Goal: Use online tool/utility: Utilize a website feature to perform a specific function

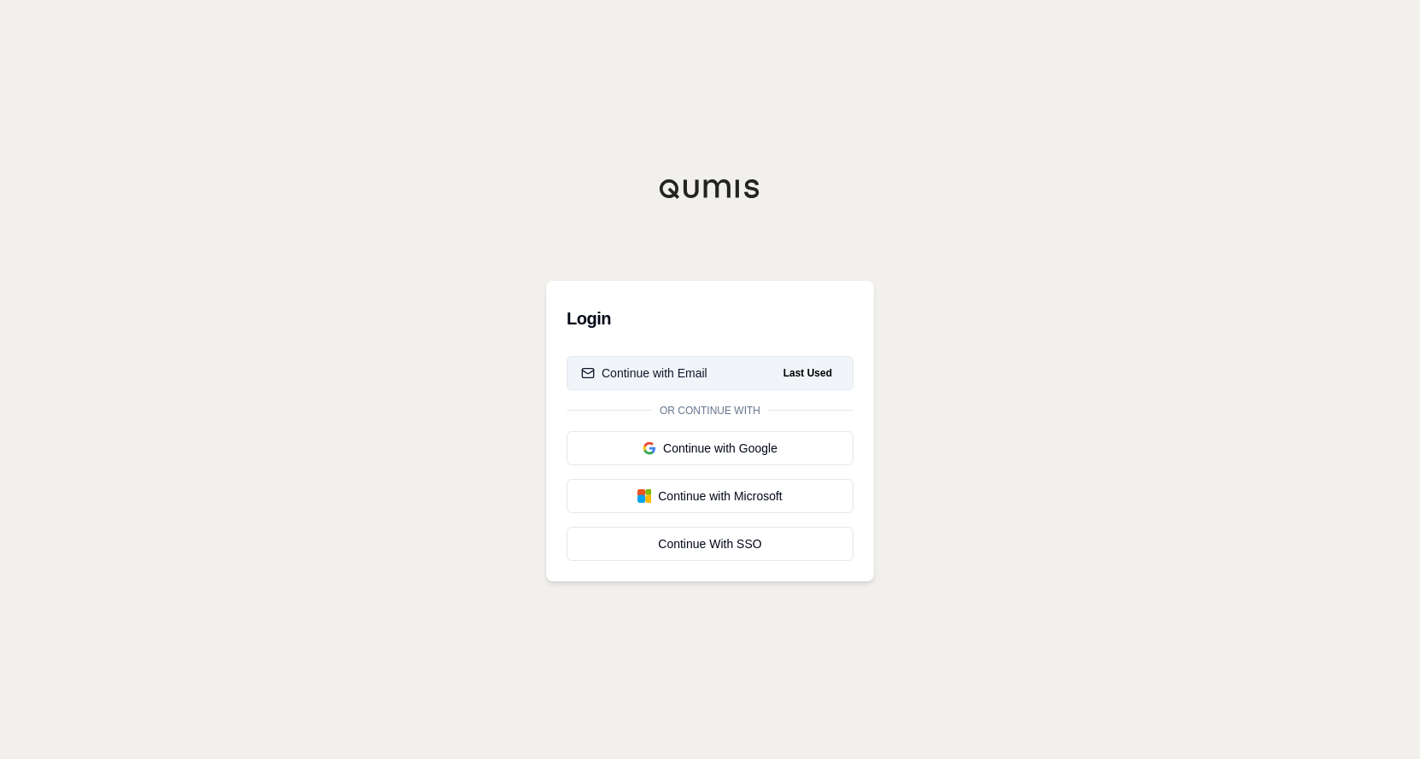
click at [703, 372] on div "Continue with Email" at bounding box center [644, 372] width 126 height 17
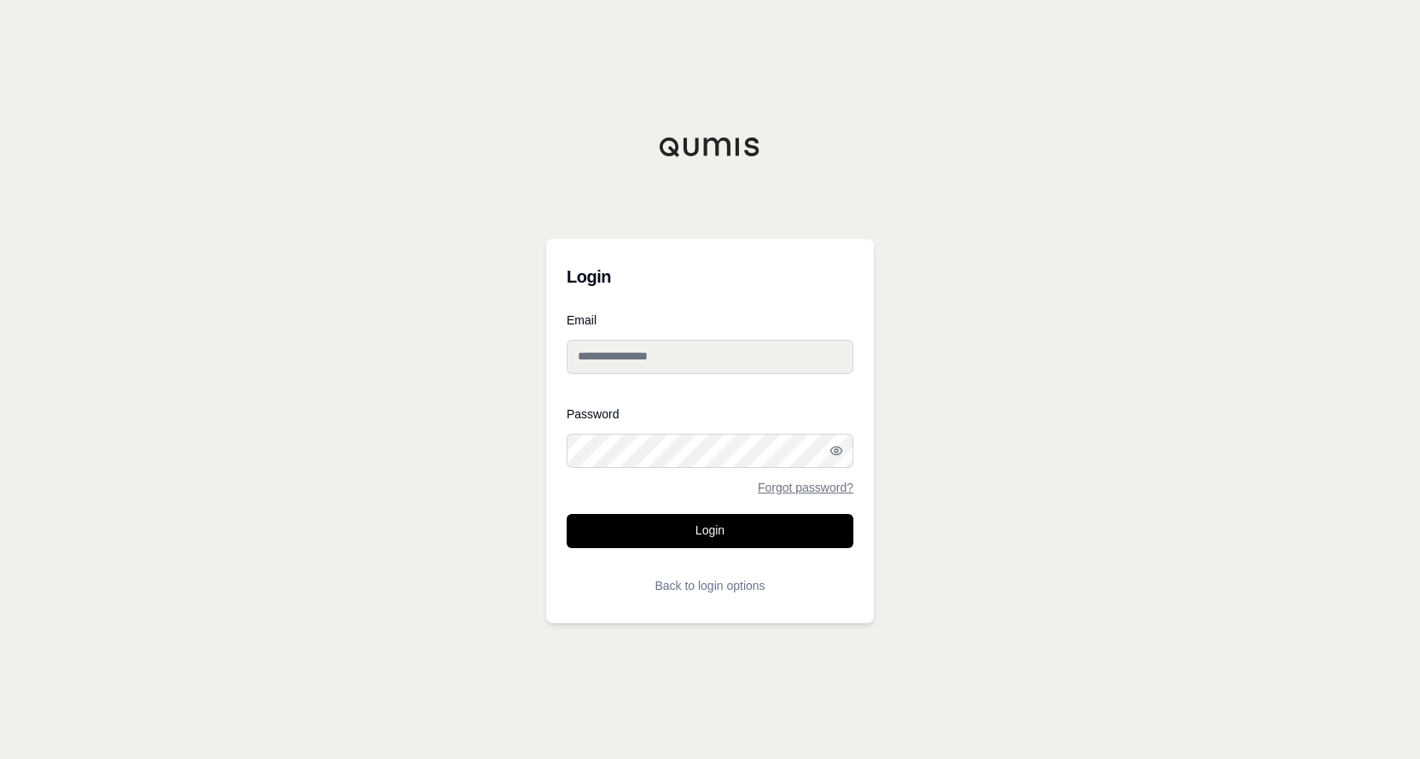
click at [719, 352] on input "Email" at bounding box center [710, 357] width 287 height 34
type input "**********"
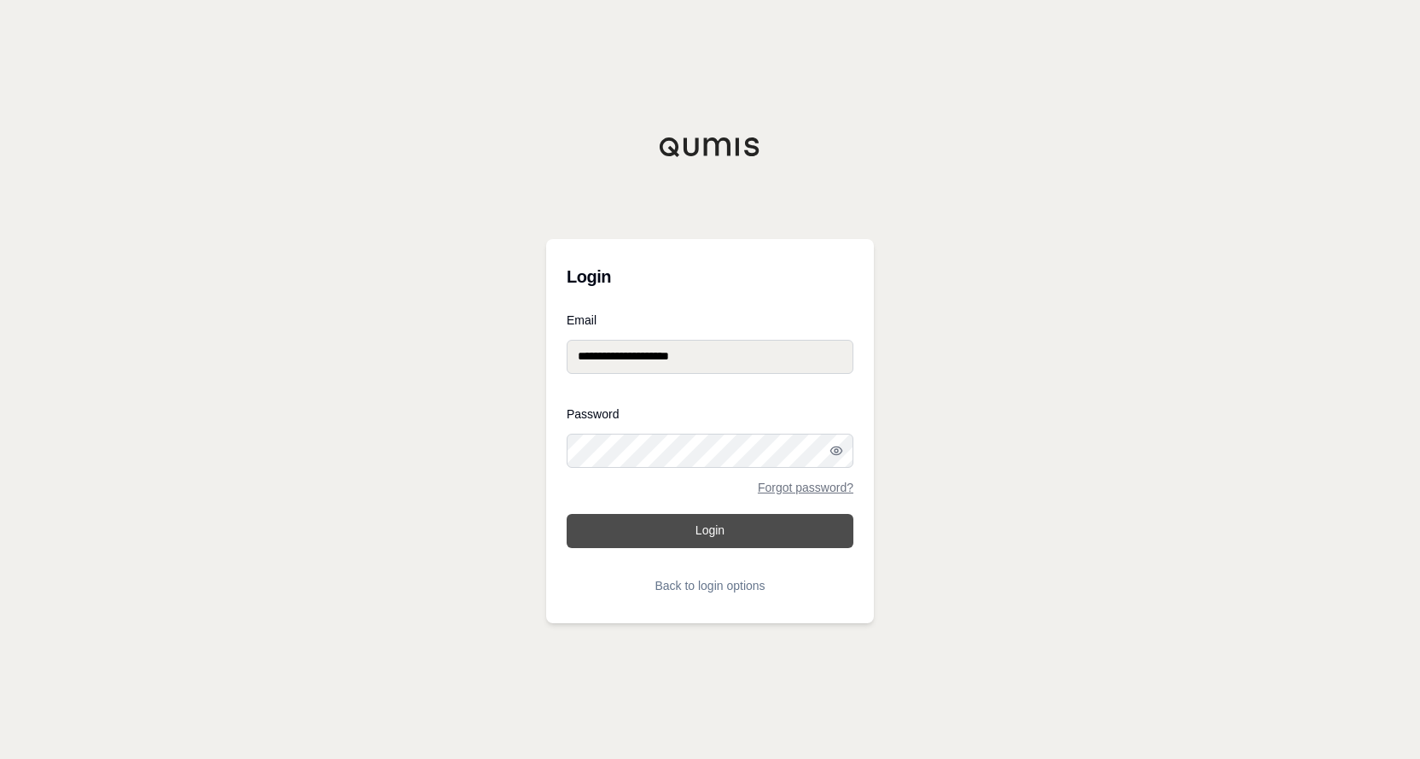
click at [715, 532] on button "Login" at bounding box center [710, 531] width 287 height 34
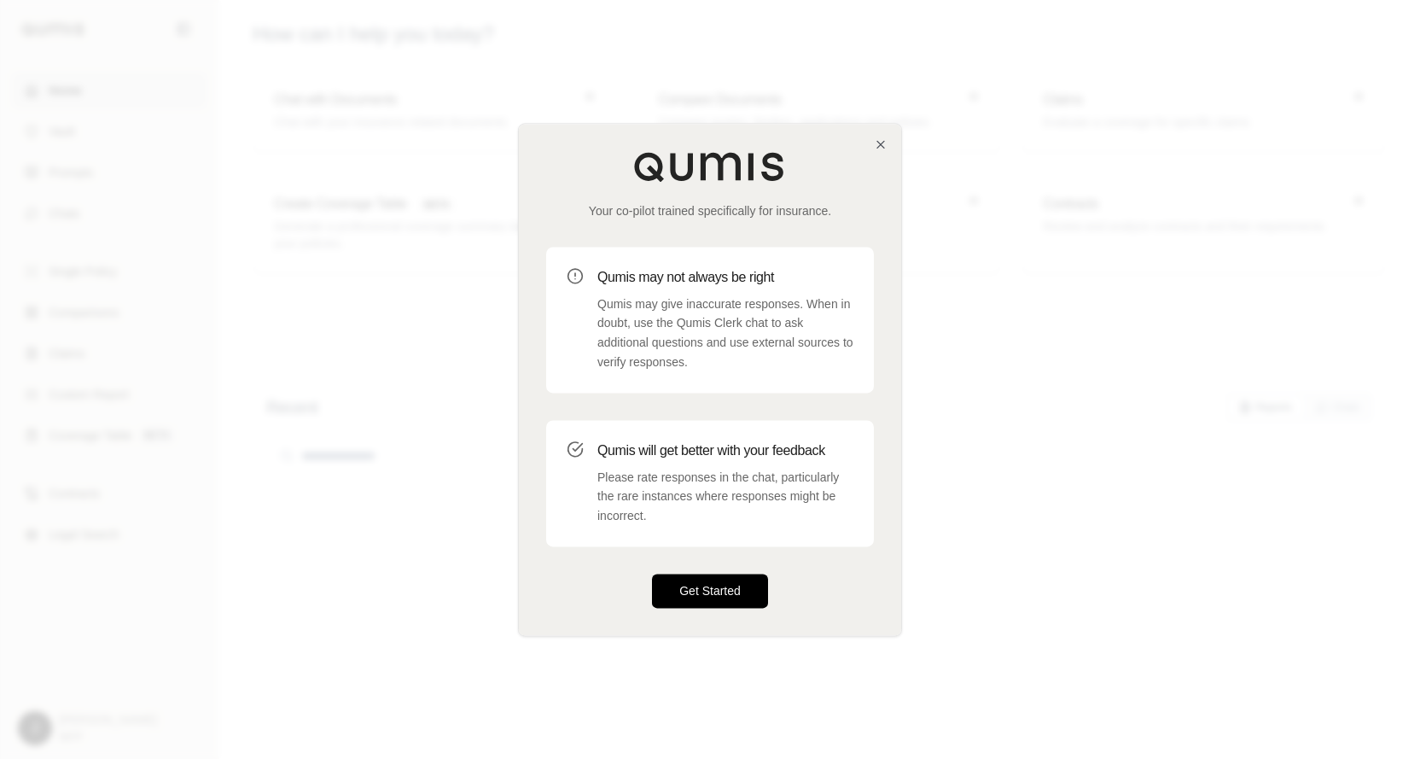
click at [707, 587] on button "Get Started" at bounding box center [710, 591] width 116 height 34
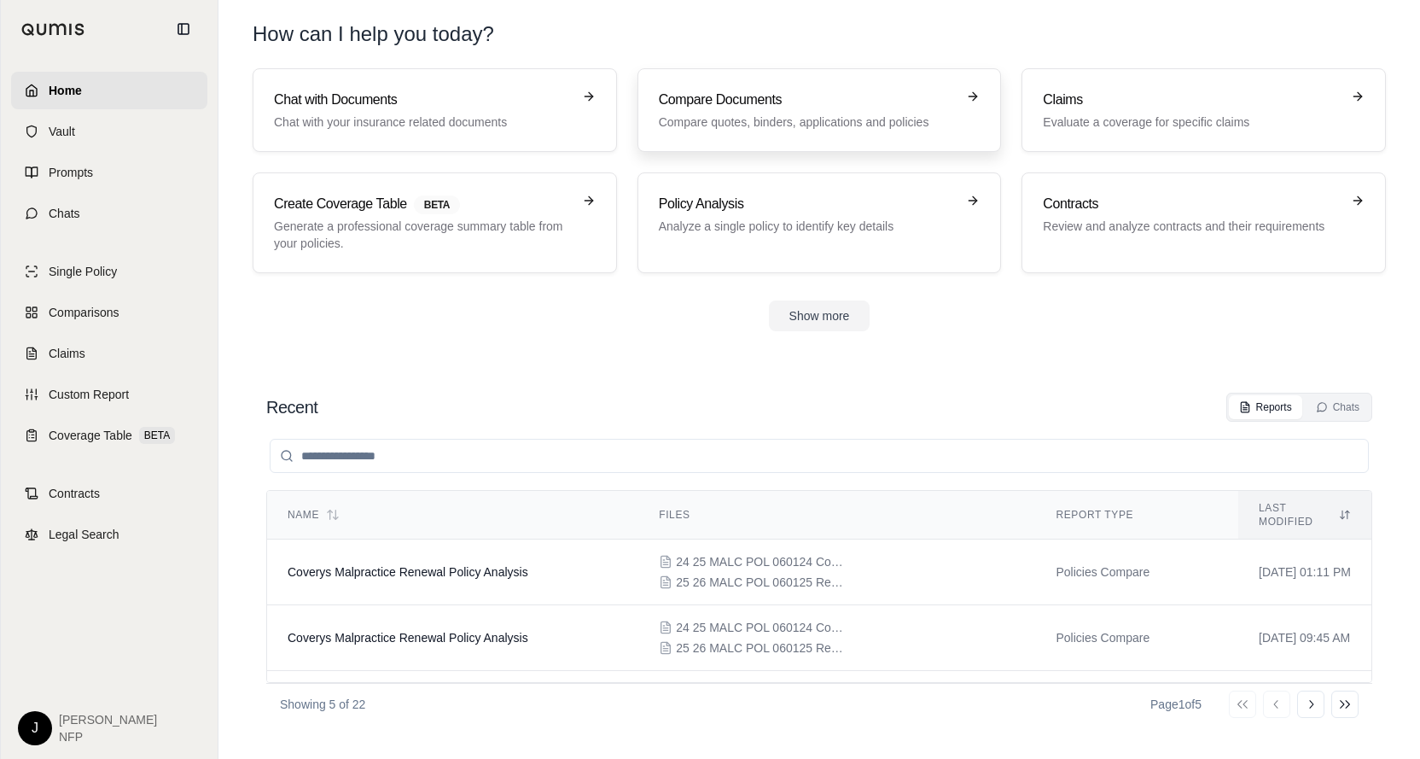
click at [764, 91] on h3 "Compare Documents" at bounding box center [808, 100] width 298 height 20
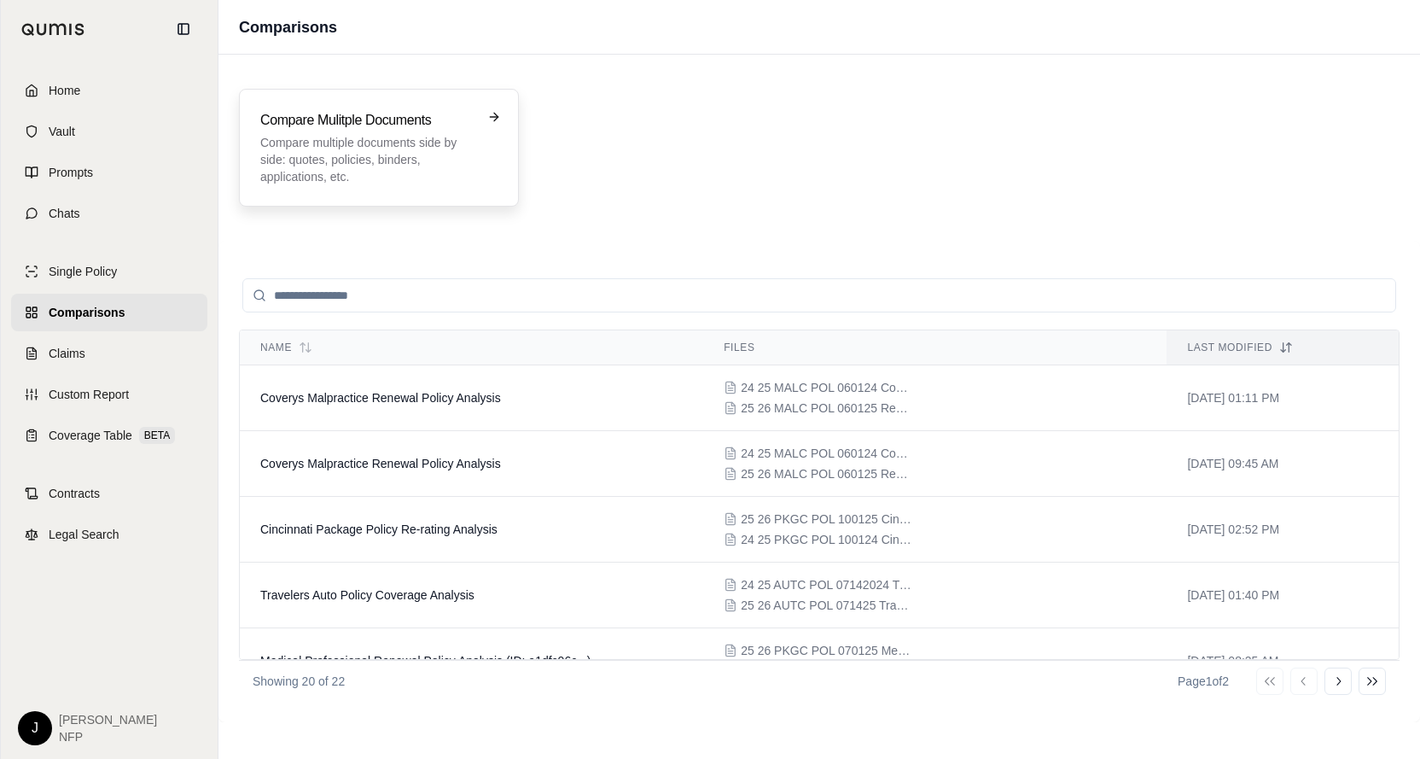
click at [395, 146] on p "Compare multiple documents side by side: quotes, policies, binders, application…" at bounding box center [366, 159] width 213 height 51
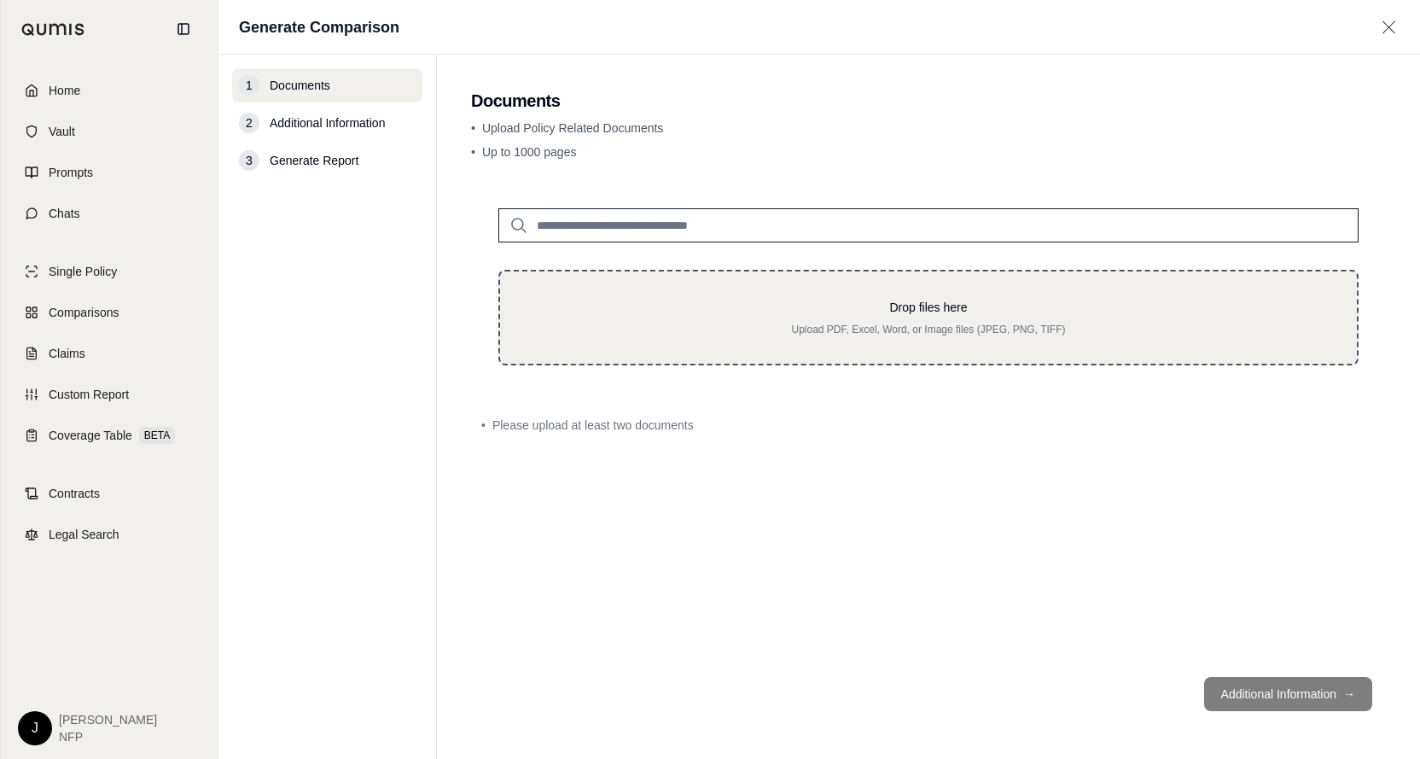
click at [937, 319] on div "Drop files here Upload PDF, Excel, Word, or Image files (JPEG, PNG, TIFF)" at bounding box center [929, 318] width 802 height 38
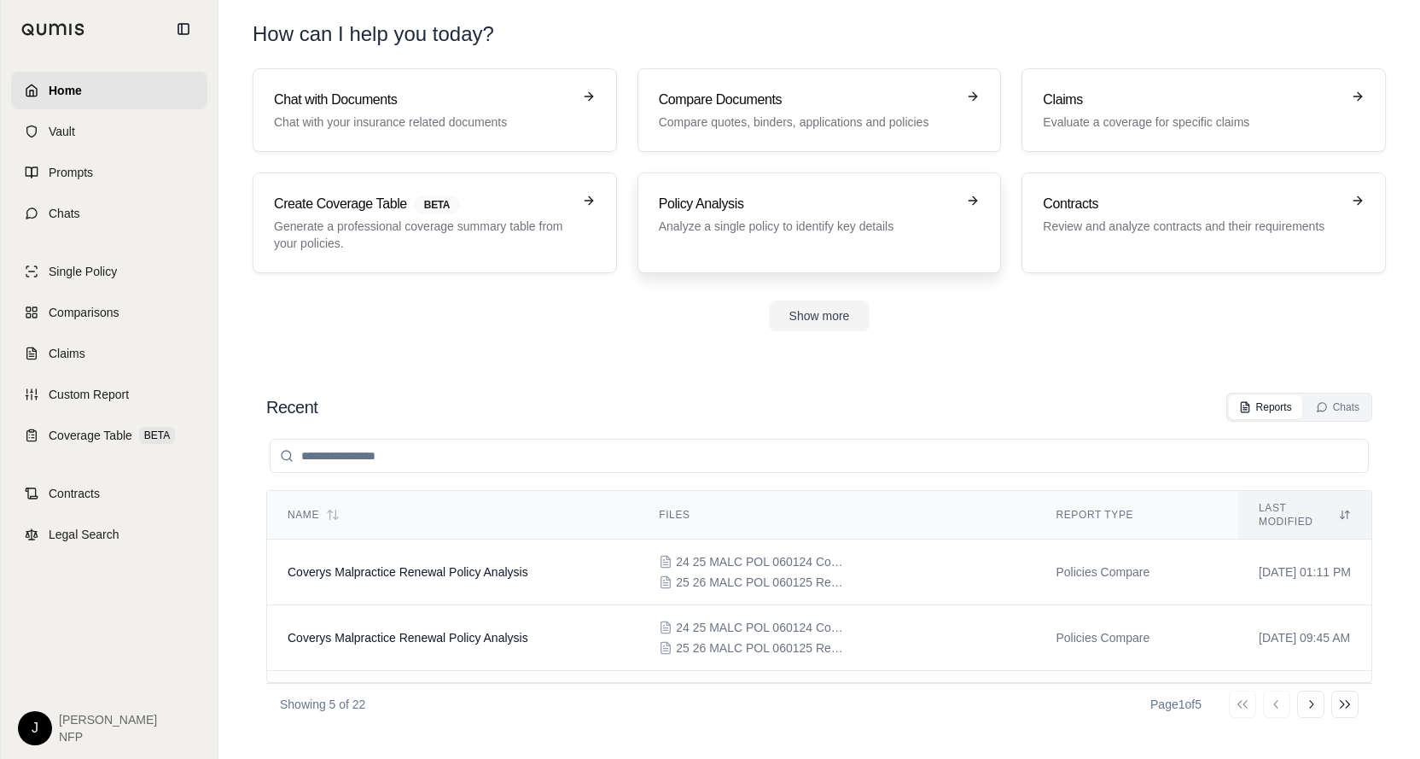
click at [852, 226] on p "Analyze a single policy to identify key details" at bounding box center [808, 226] width 298 height 17
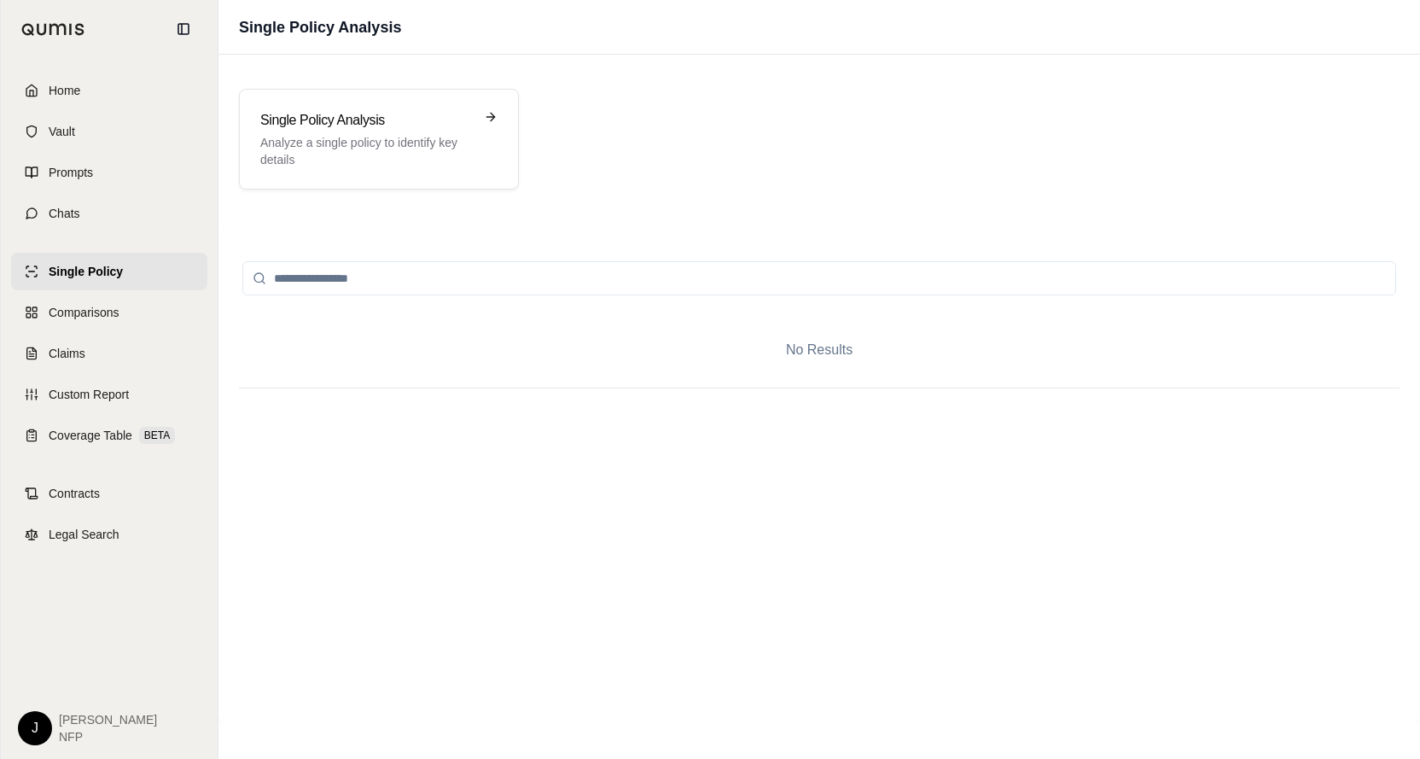
click at [746, 363] on div "No Results" at bounding box center [819, 349] width 1161 height 75
click at [351, 139] on p "Analyze a single policy to identify key details" at bounding box center [366, 151] width 213 height 34
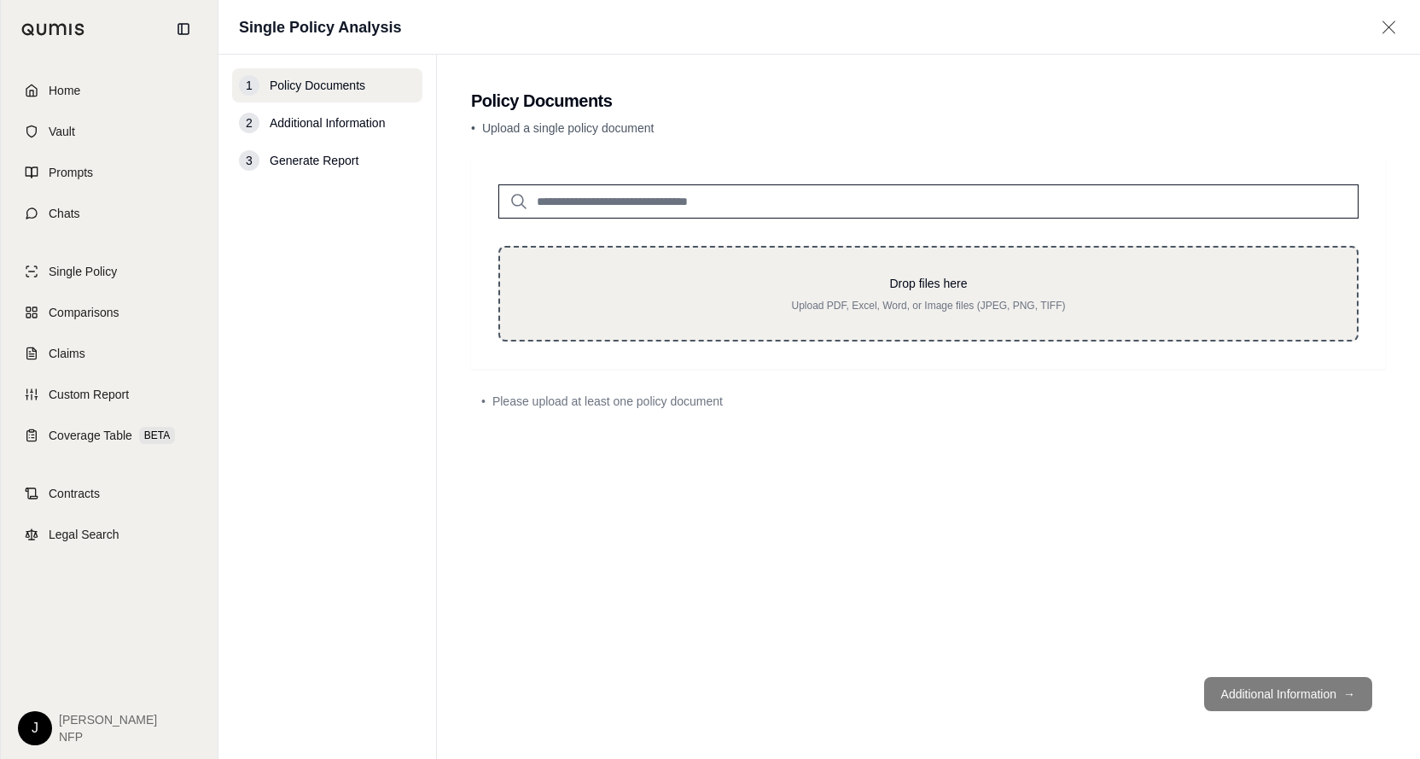
click at [913, 305] on p "Upload PDF, Excel, Word, or Image files (JPEG, PNG, TIFF)" at bounding box center [929, 306] width 802 height 14
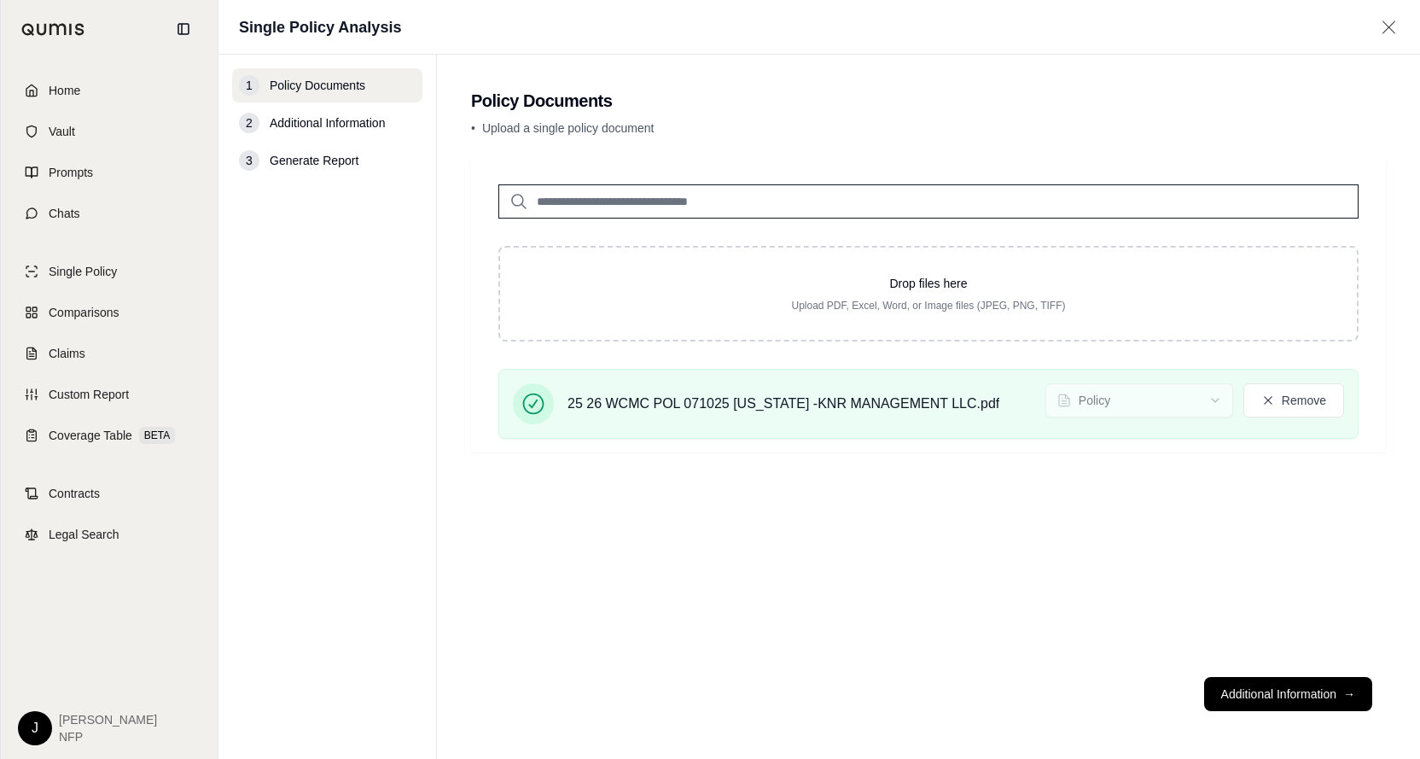
click at [1125, 551] on div "Drop files here Upload PDF, Excel, Word, or Image files (JPEG, PNG, TIFF) 25 26…" at bounding box center [928, 410] width 915 height 506
click at [1268, 695] on button "Additional Information →" at bounding box center [1288, 694] width 168 height 34
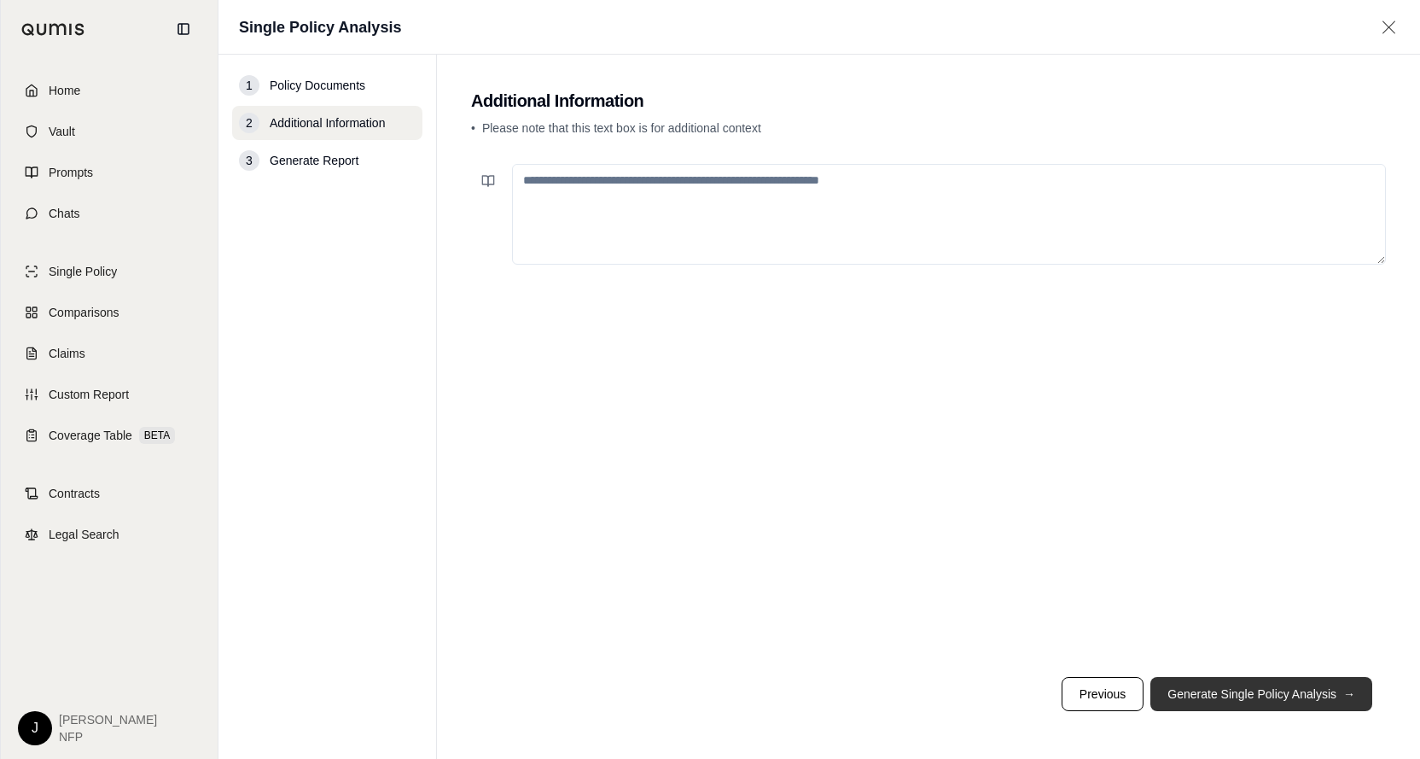
click at [1263, 696] on button "Generate Single Policy Analysis →" at bounding box center [1262, 694] width 222 height 34
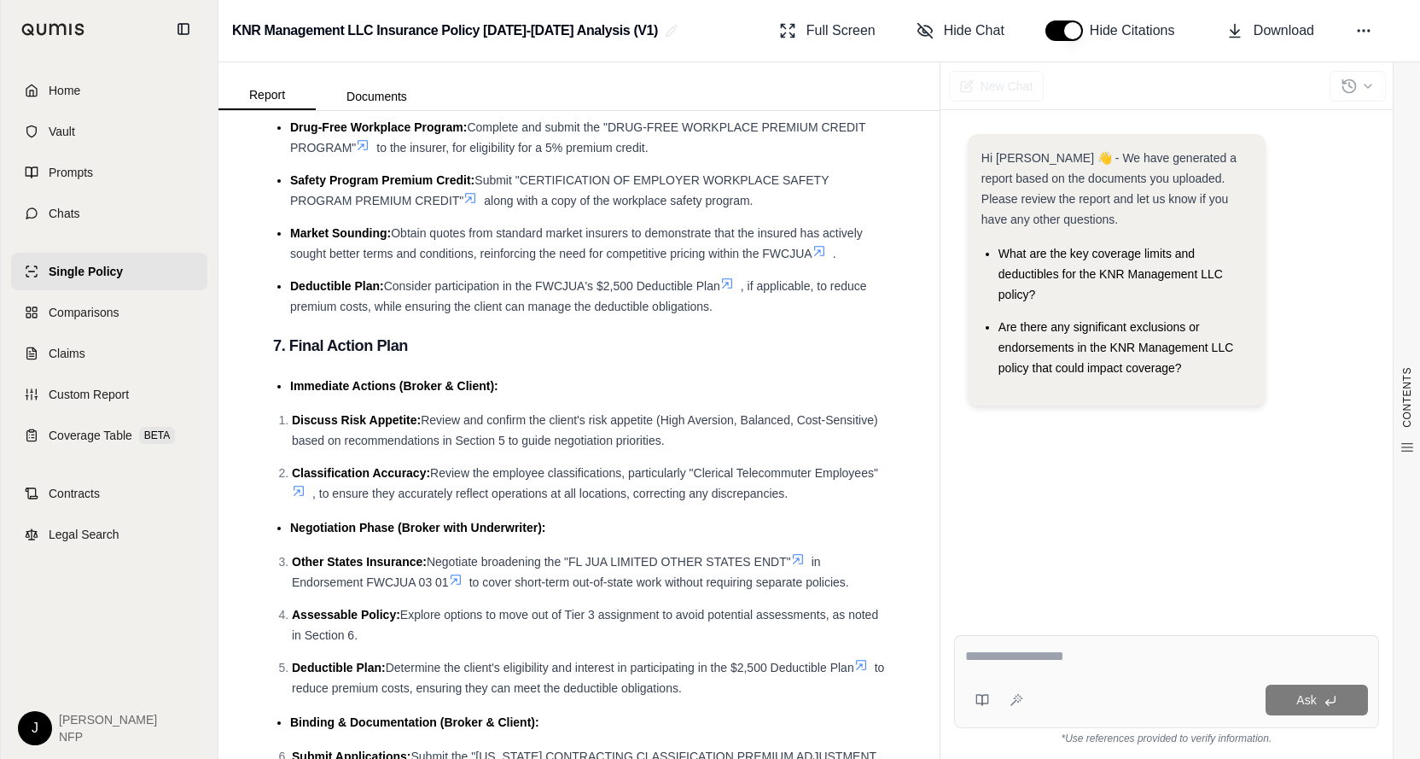
scroll to position [4160, 0]
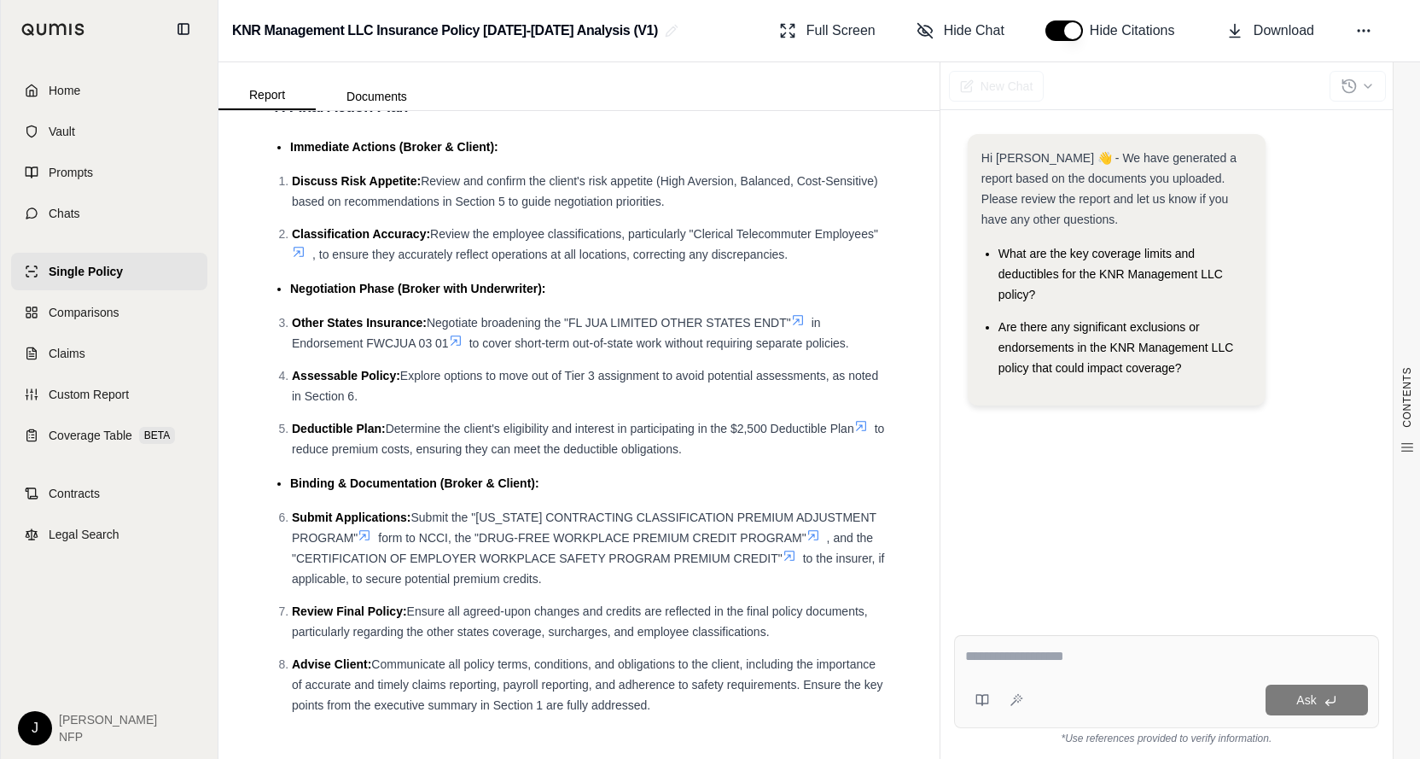
click at [1082, 664] on textarea at bounding box center [1167, 656] width 404 height 20
click at [1081, 664] on textarea at bounding box center [1167, 656] width 404 height 20
type textarea "**********"
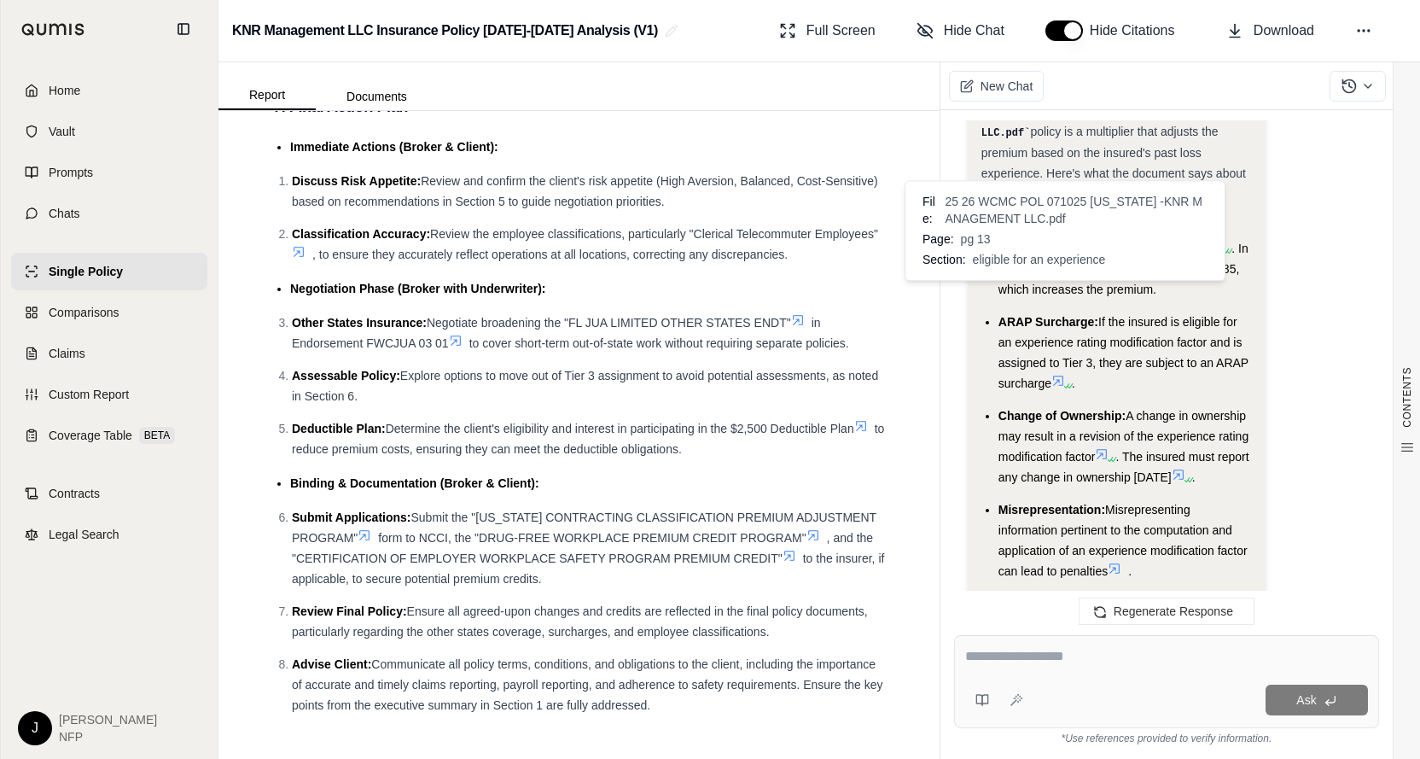
scroll to position [2066, 0]
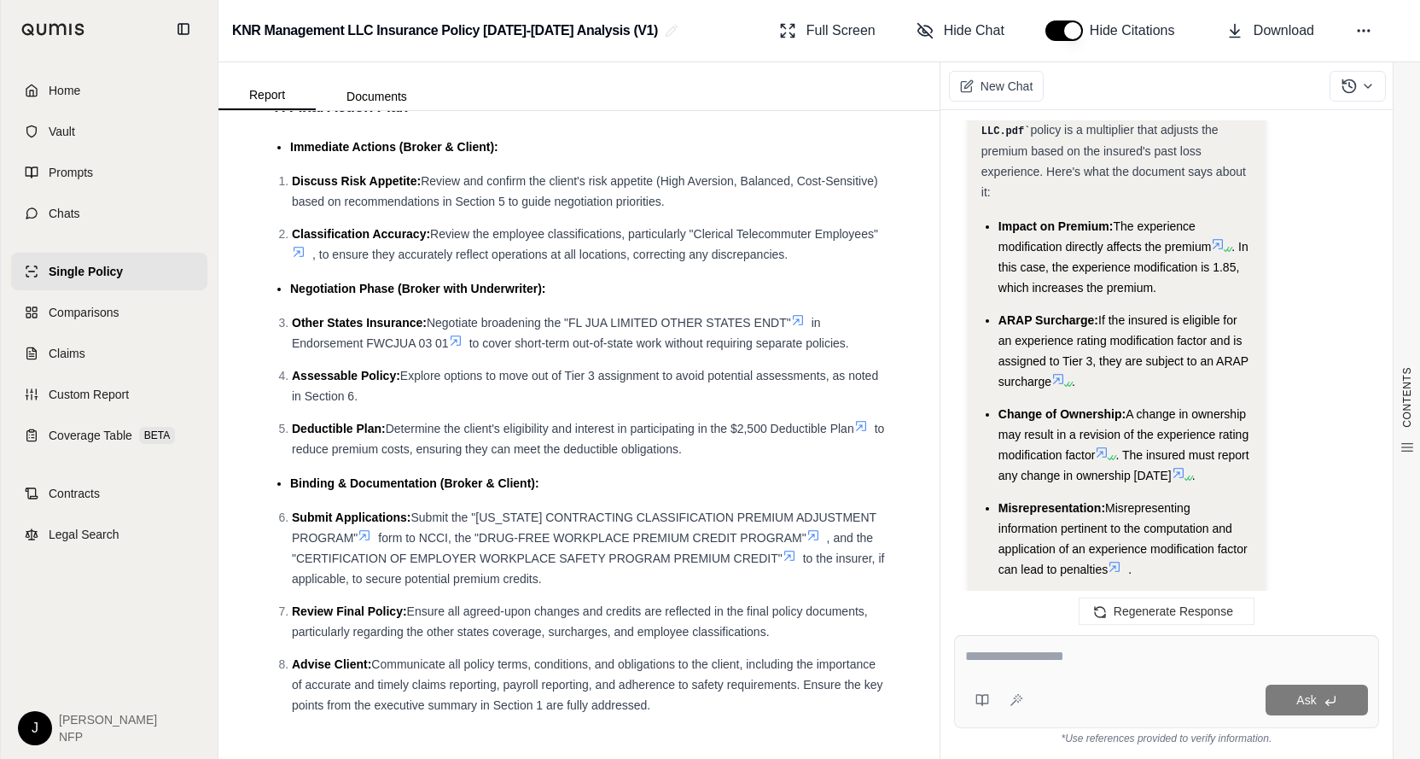
click at [1091, 660] on textarea at bounding box center [1166, 656] width 403 height 20
type textarea "**********"
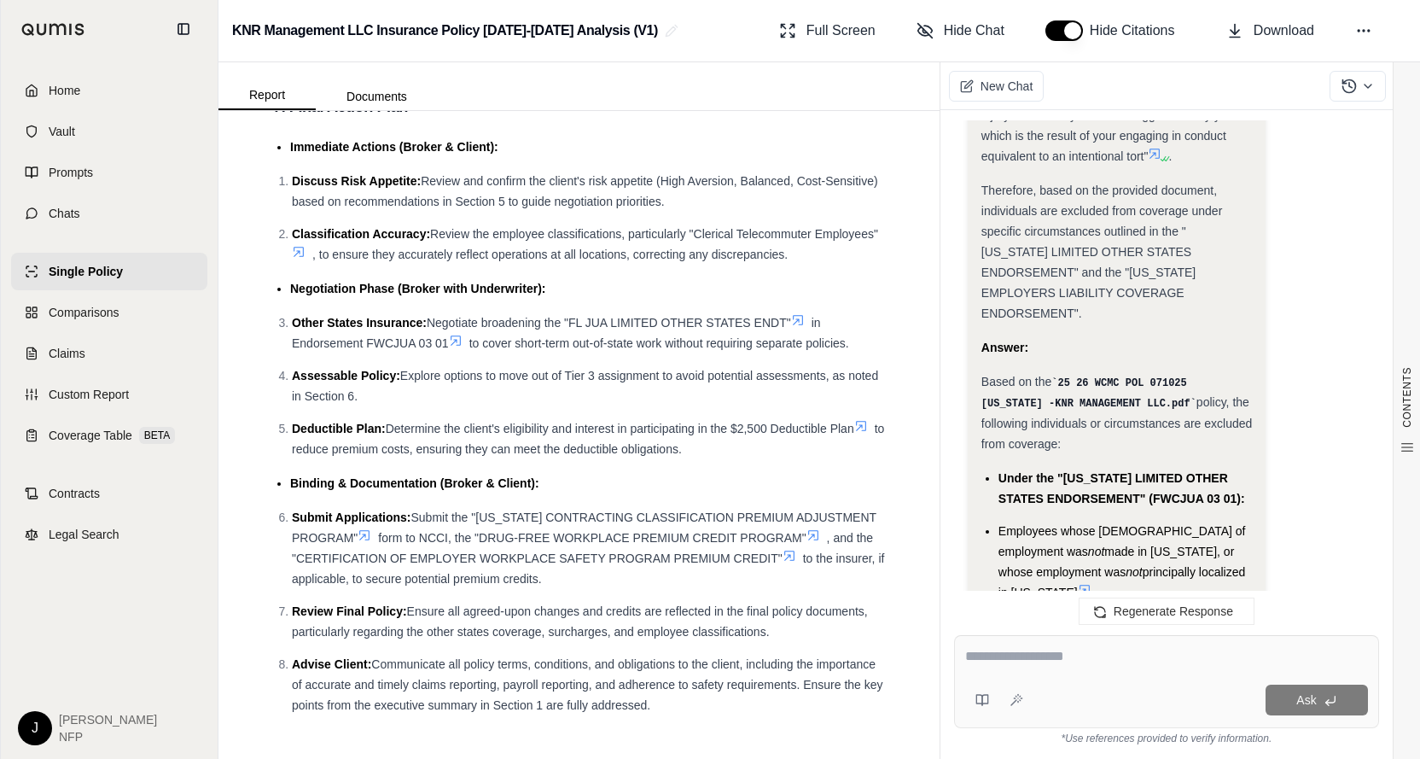
scroll to position [4217, 0]
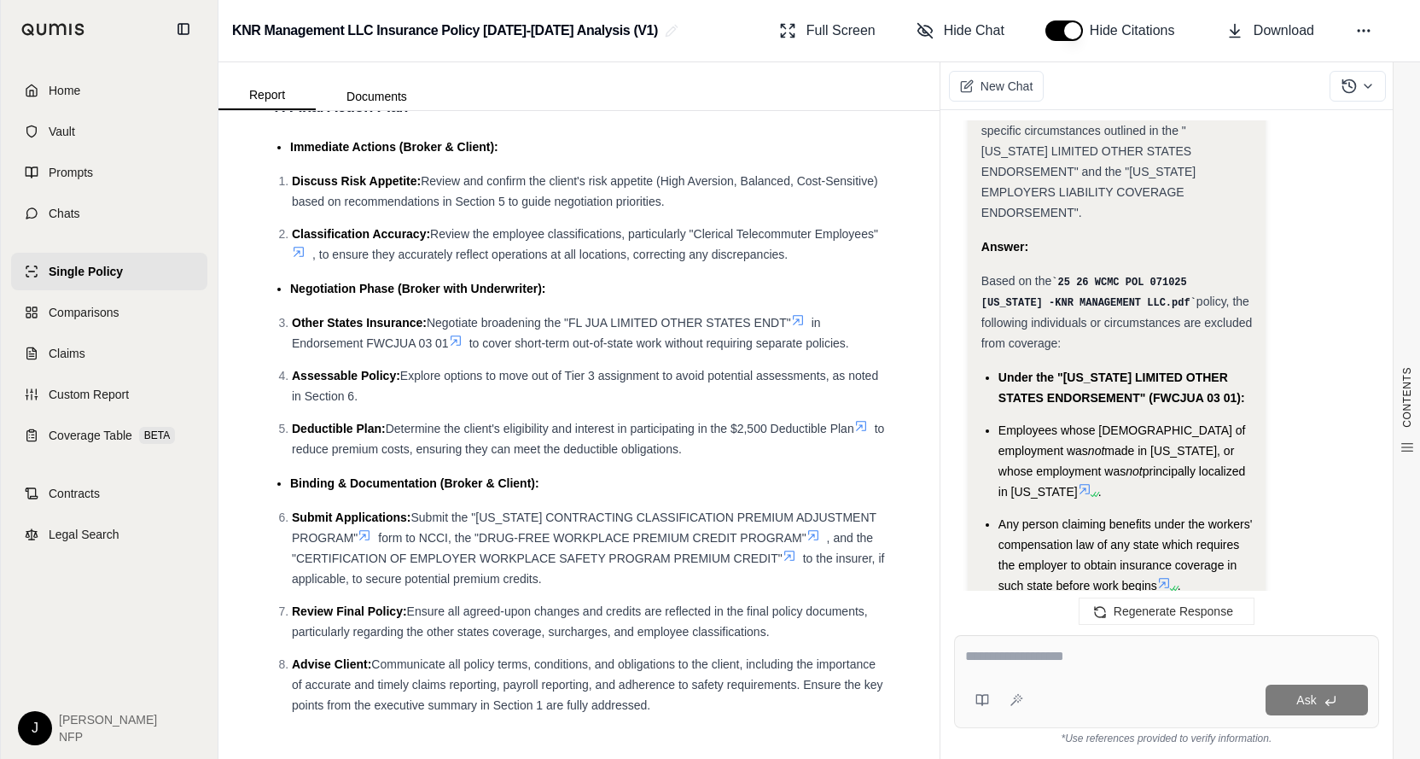
scroll to position [4643, 0]
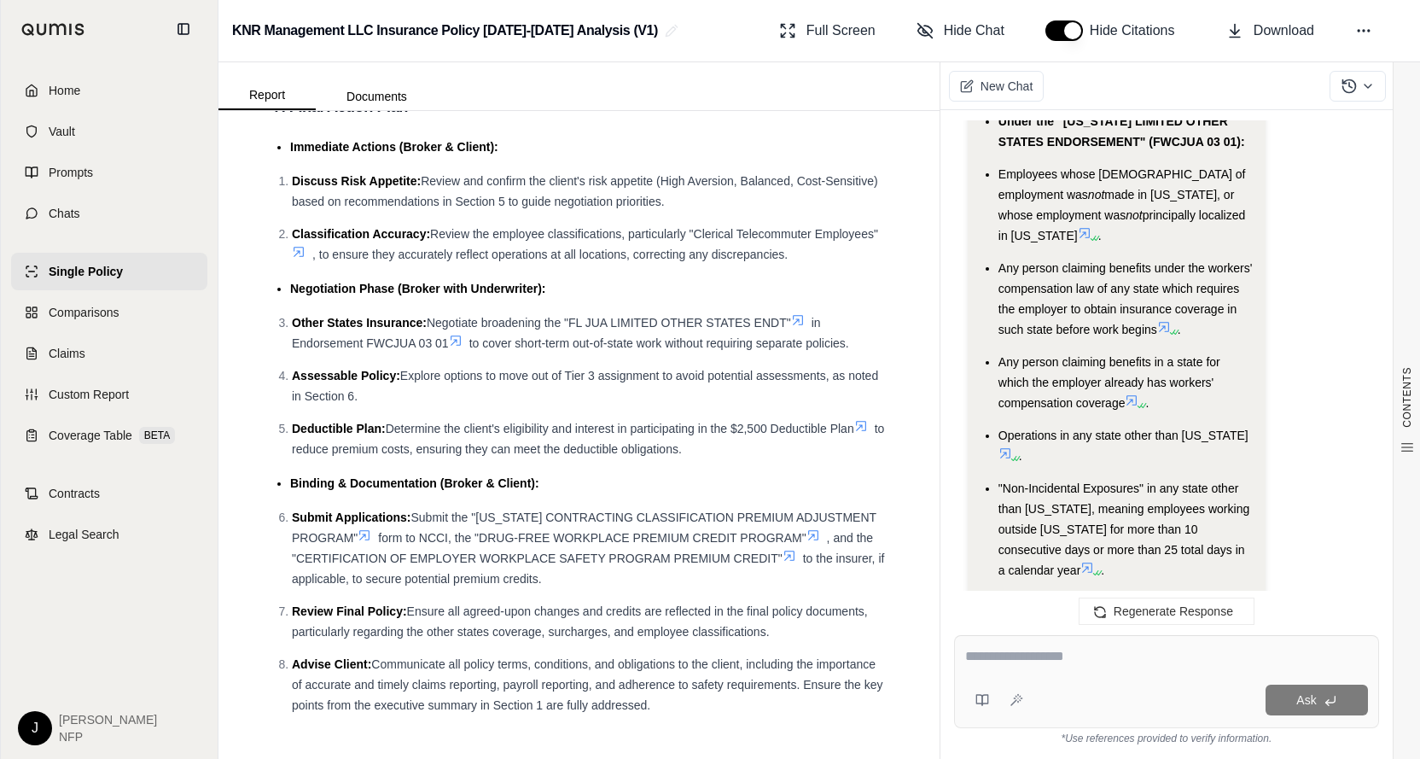
drag, startPoint x: 1047, startPoint y: 662, endPoint x: 1050, endPoint y: 752, distance: 89.7
click at [1047, 662] on textarea at bounding box center [1166, 656] width 403 height 20
click at [1125, 668] on div at bounding box center [1166, 659] width 403 height 26
click at [1101, 653] on textarea at bounding box center [1166, 656] width 403 height 20
type textarea "**********"
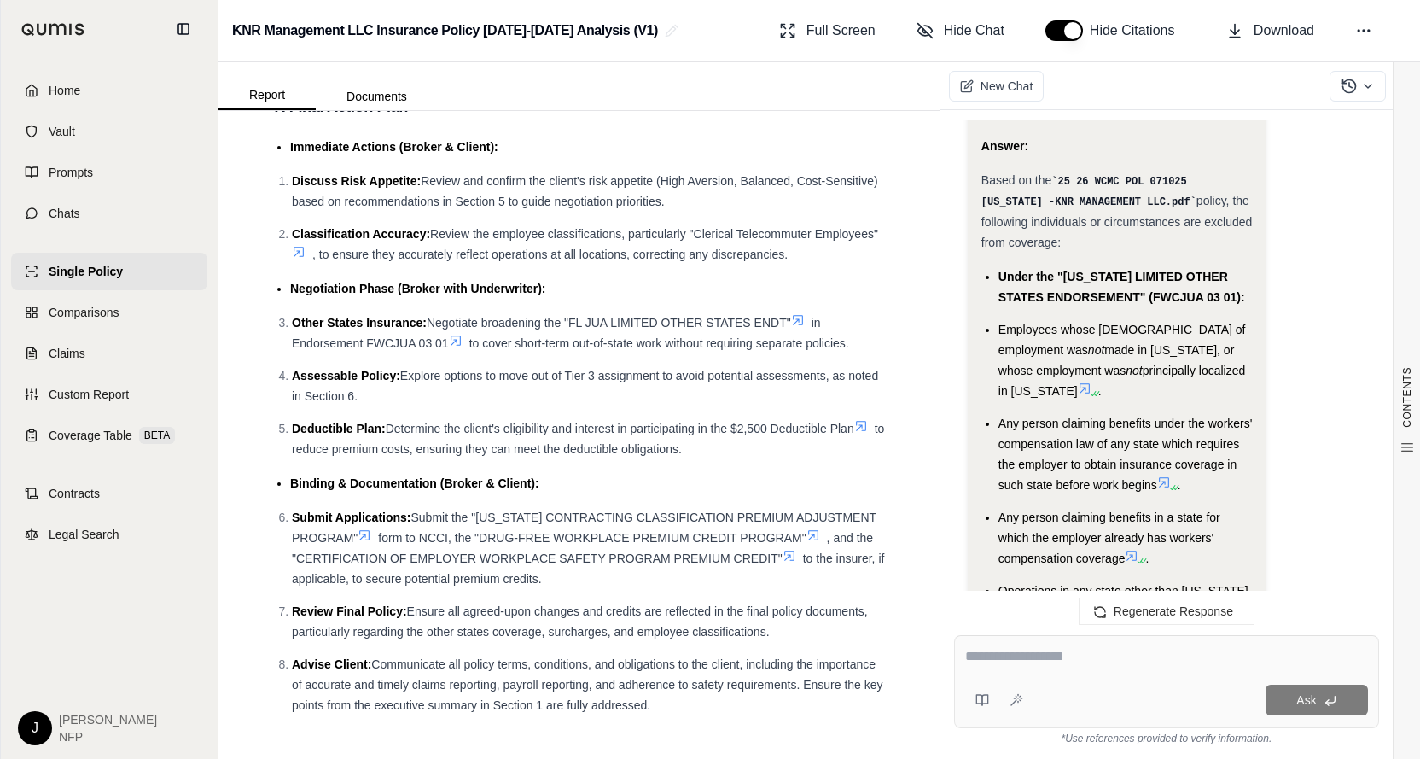
scroll to position [4474, 0]
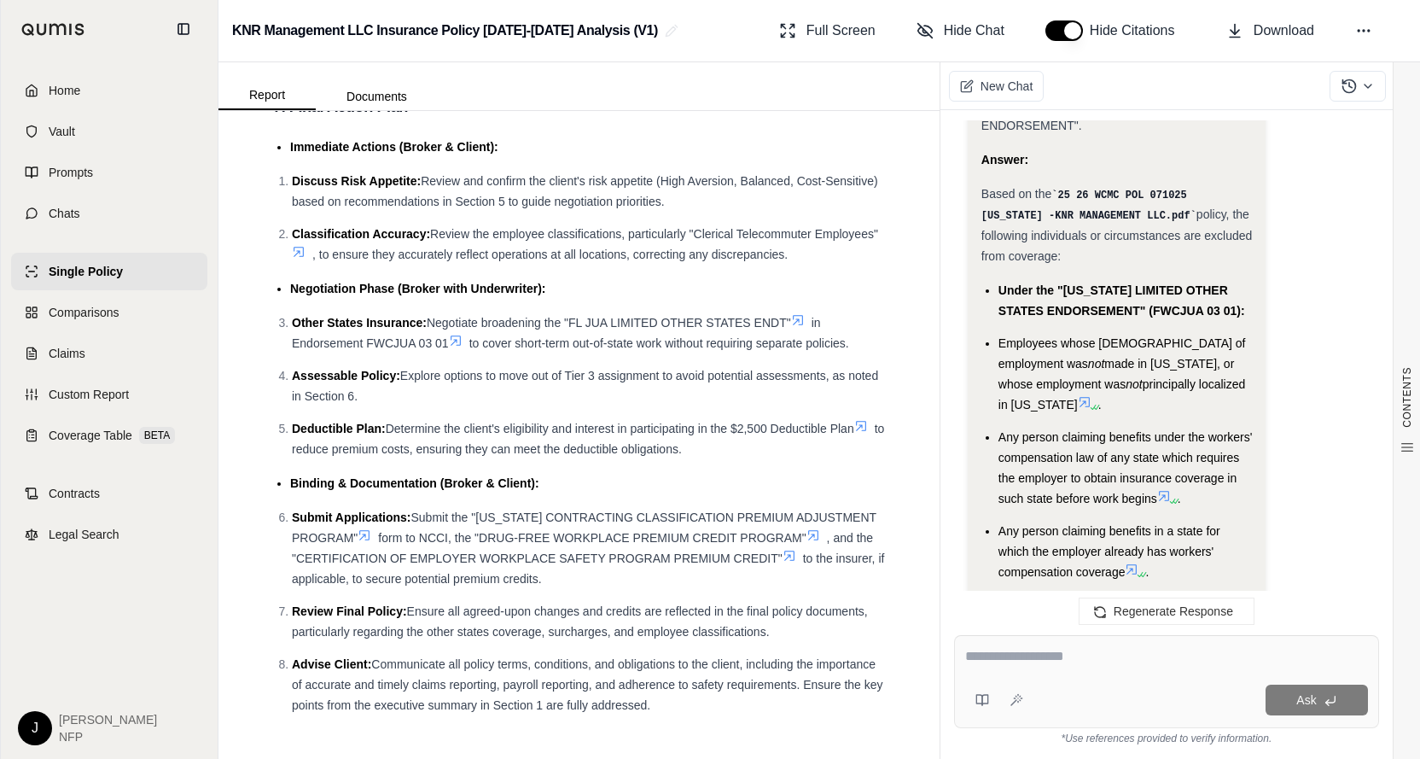
click at [1092, 395] on icon at bounding box center [1085, 402] width 14 height 14
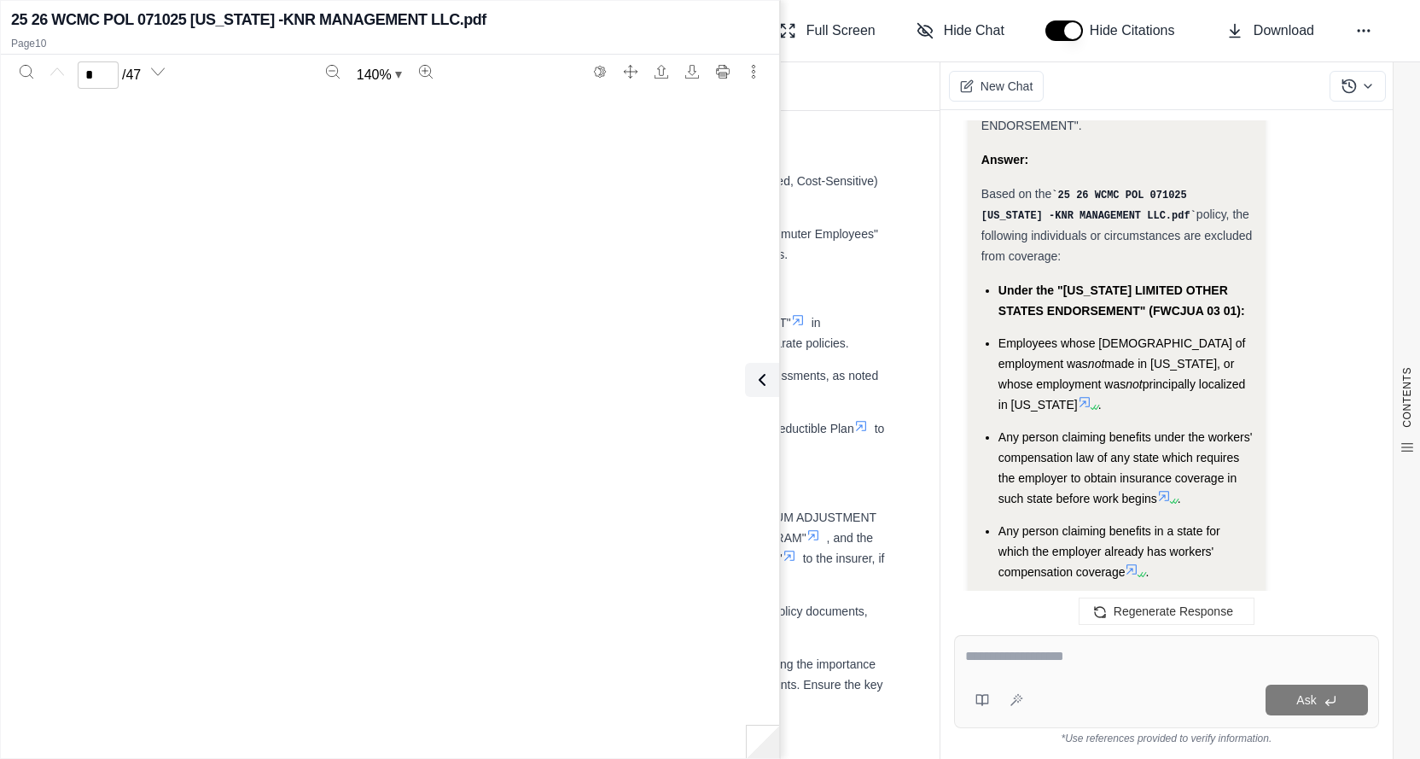
type input "**"
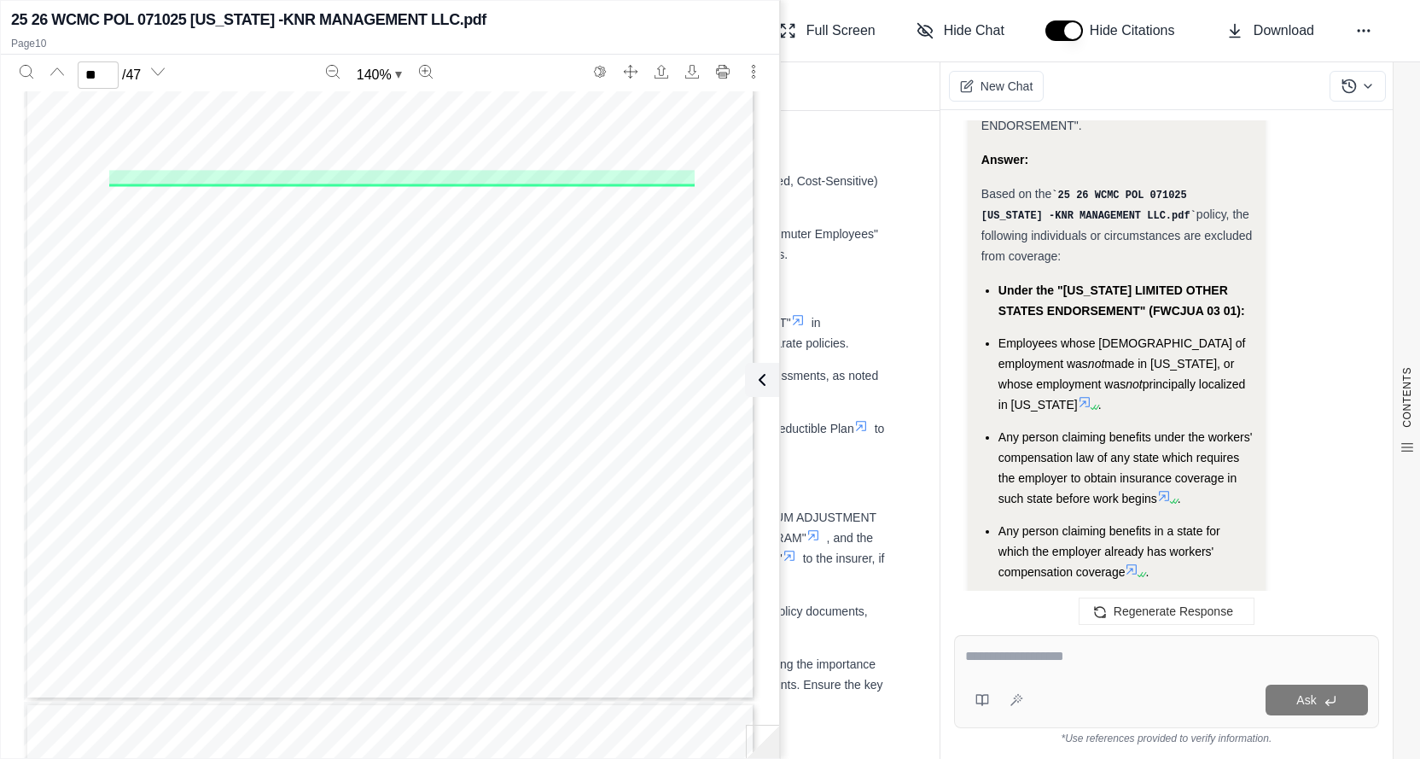
scroll to position [8870, 0]
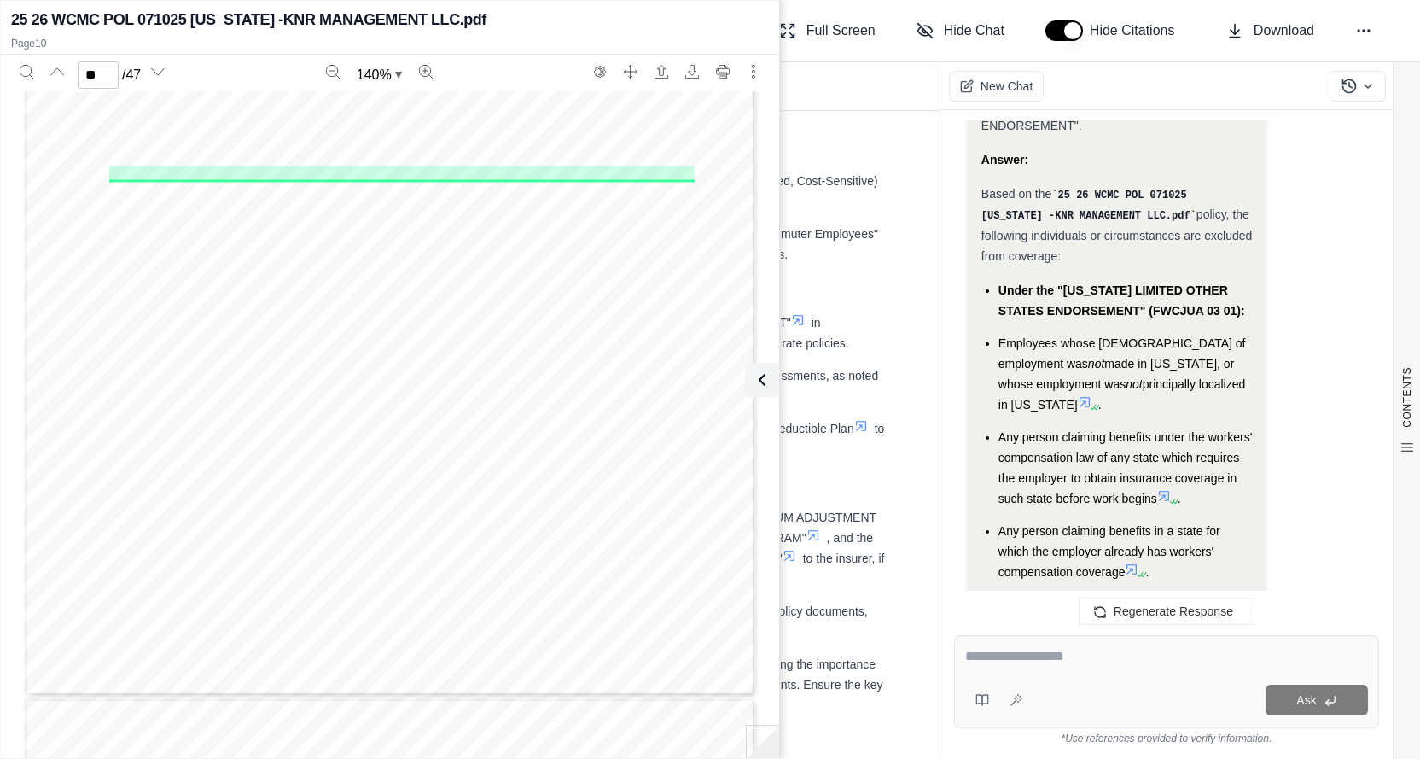
click at [1161, 489] on icon at bounding box center [1164, 496] width 14 height 14
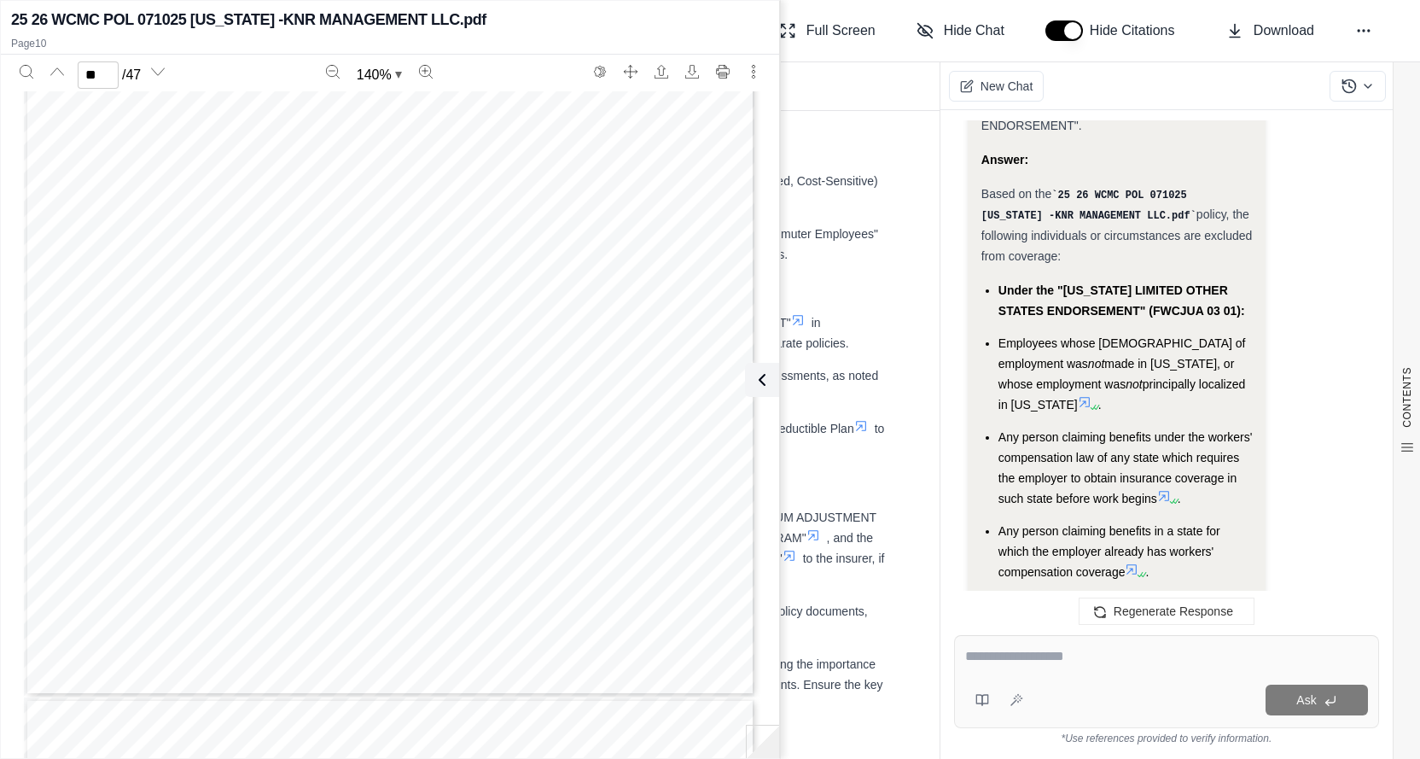
click at [1169, 489] on icon at bounding box center [1164, 496] width 14 height 14
click at [1374, 202] on div "Hi [PERSON_NAME] 👋 - We have generated a report based on the documents you uplo…" at bounding box center [1166, 363] width 425 height 487
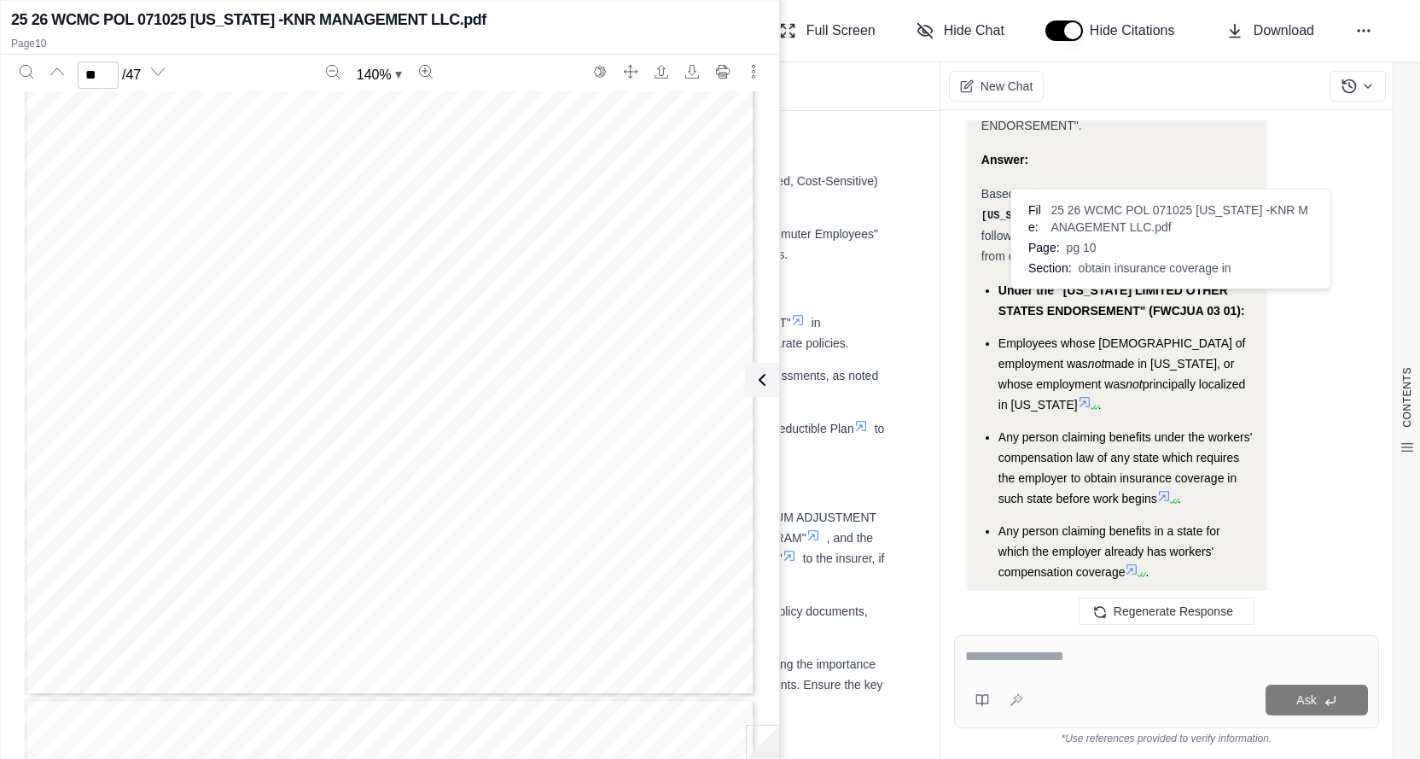
click at [1168, 489] on icon at bounding box center [1164, 496] width 14 height 14
click at [1168, 491] on icon at bounding box center [1164, 496] width 10 height 10
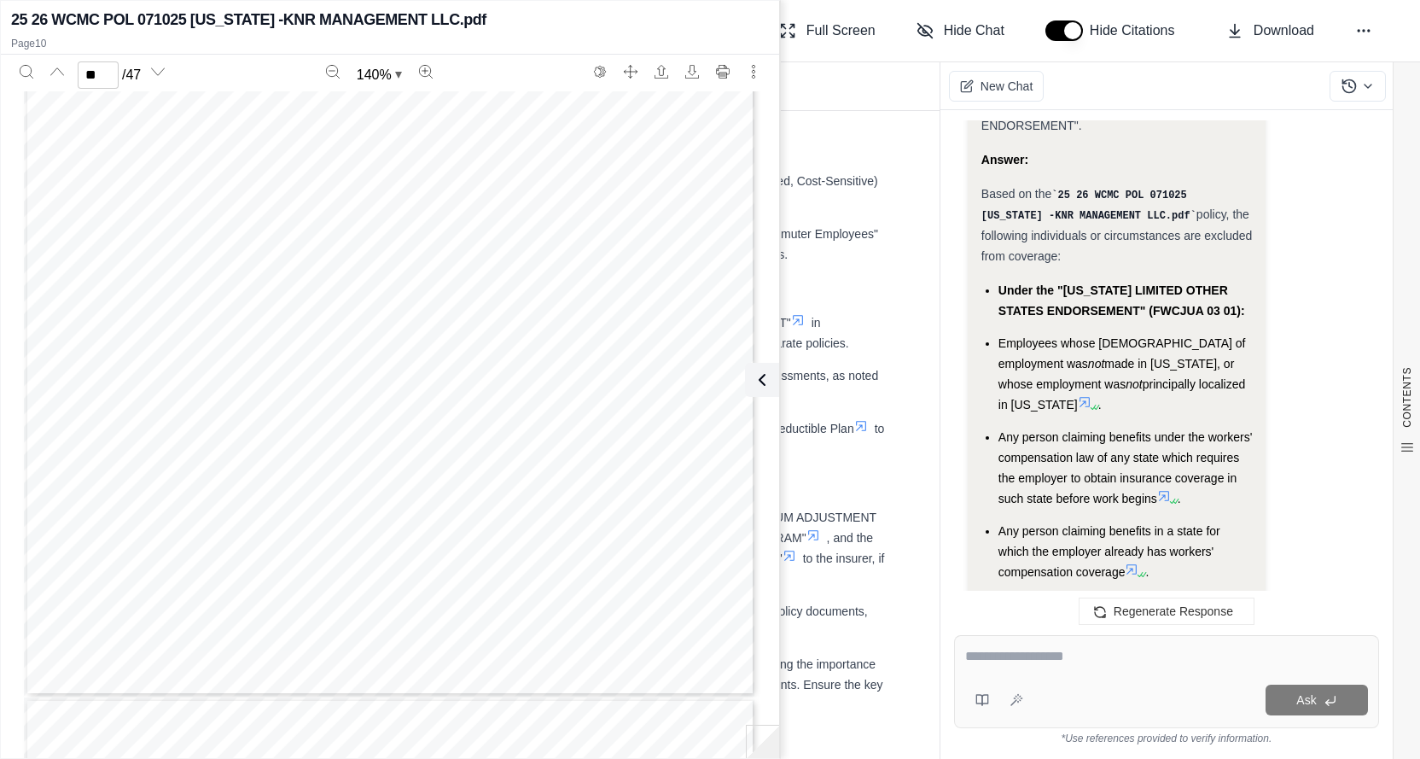
click at [1138, 564] on icon at bounding box center [1133, 569] width 10 height 10
click at [1019, 622] on icon at bounding box center [1014, 627] width 10 height 10
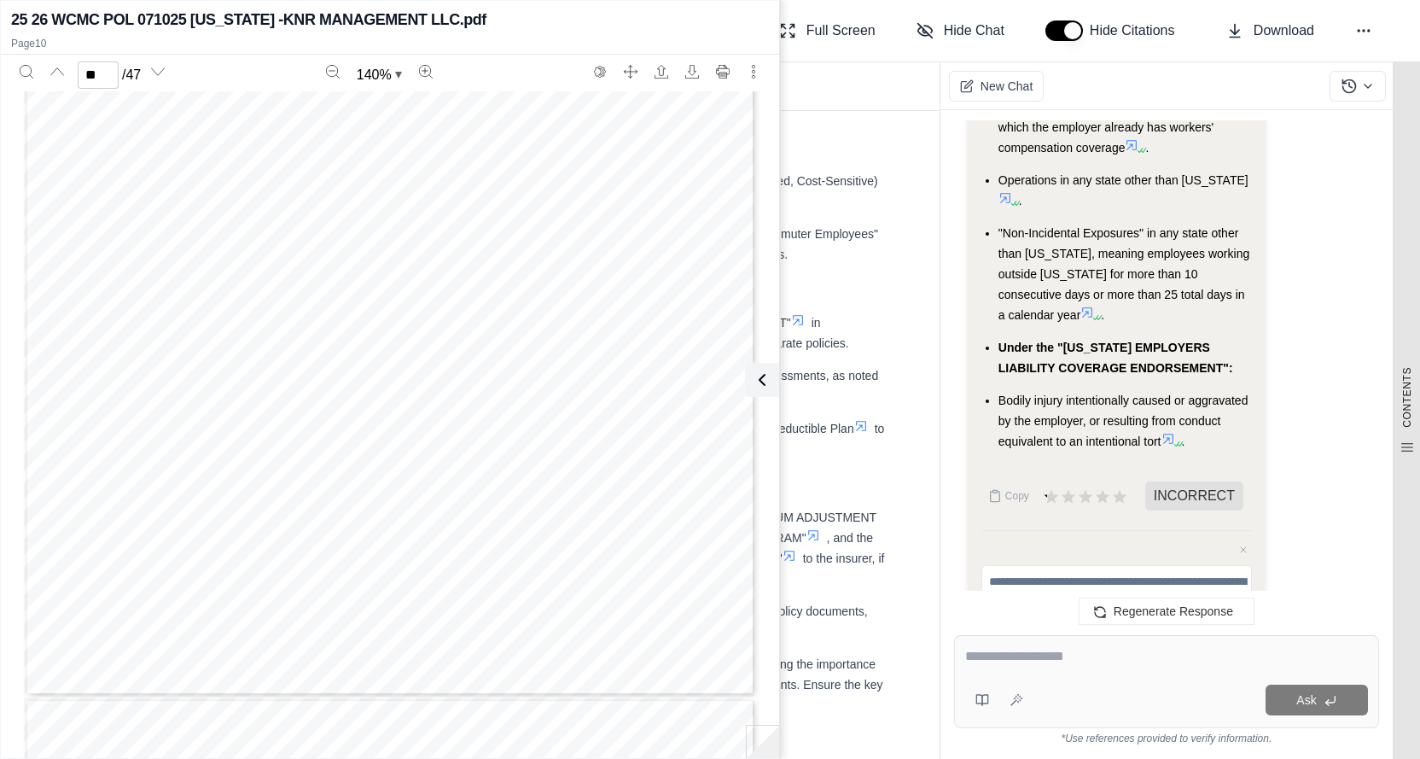
scroll to position [0, 0]
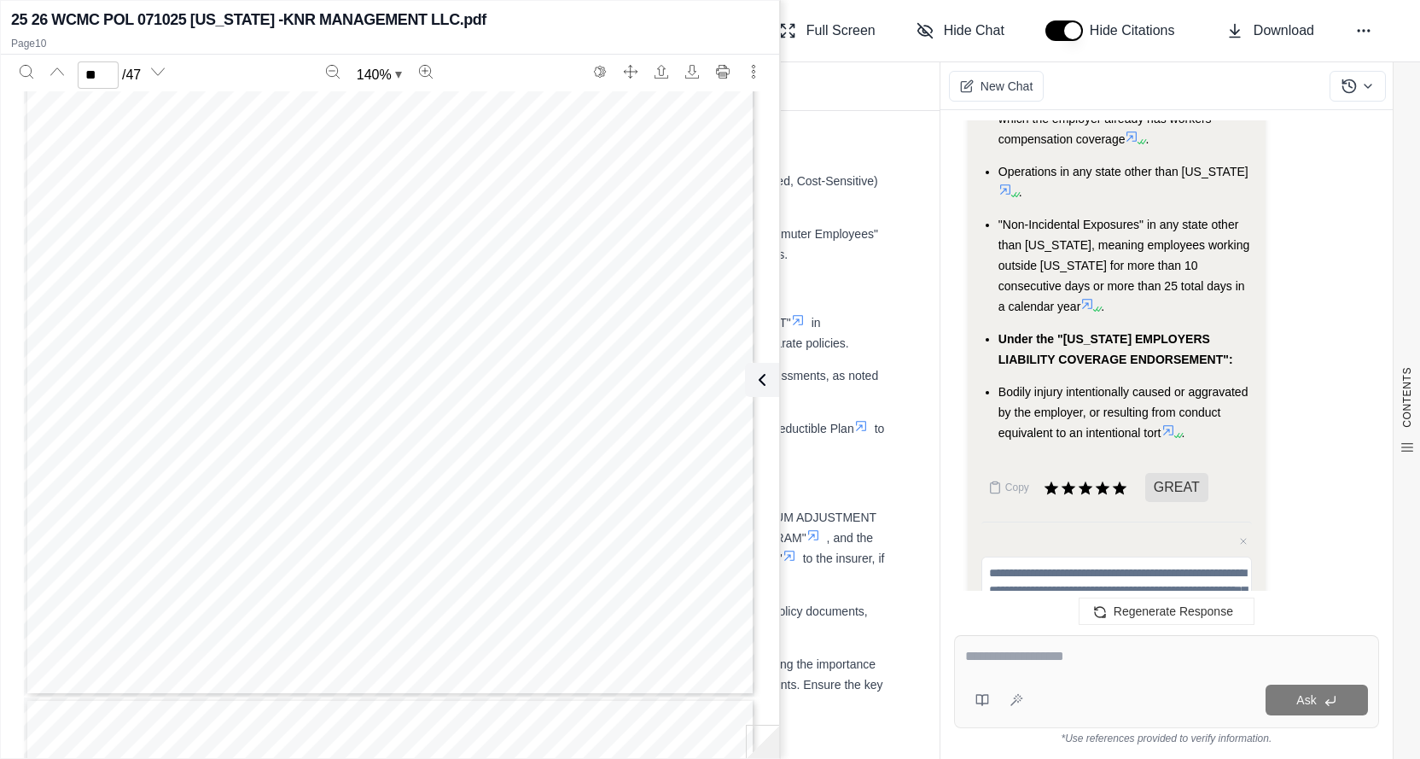
click at [1025, 662] on textarea at bounding box center [1167, 656] width 404 height 20
type textarea "***"
click at [1041, 651] on textarea "***" at bounding box center [1167, 656] width 404 height 20
click at [1044, 663] on textarea "***" at bounding box center [1167, 656] width 404 height 20
drag, startPoint x: 1036, startPoint y: 662, endPoint x: 940, endPoint y: 658, distance: 96.5
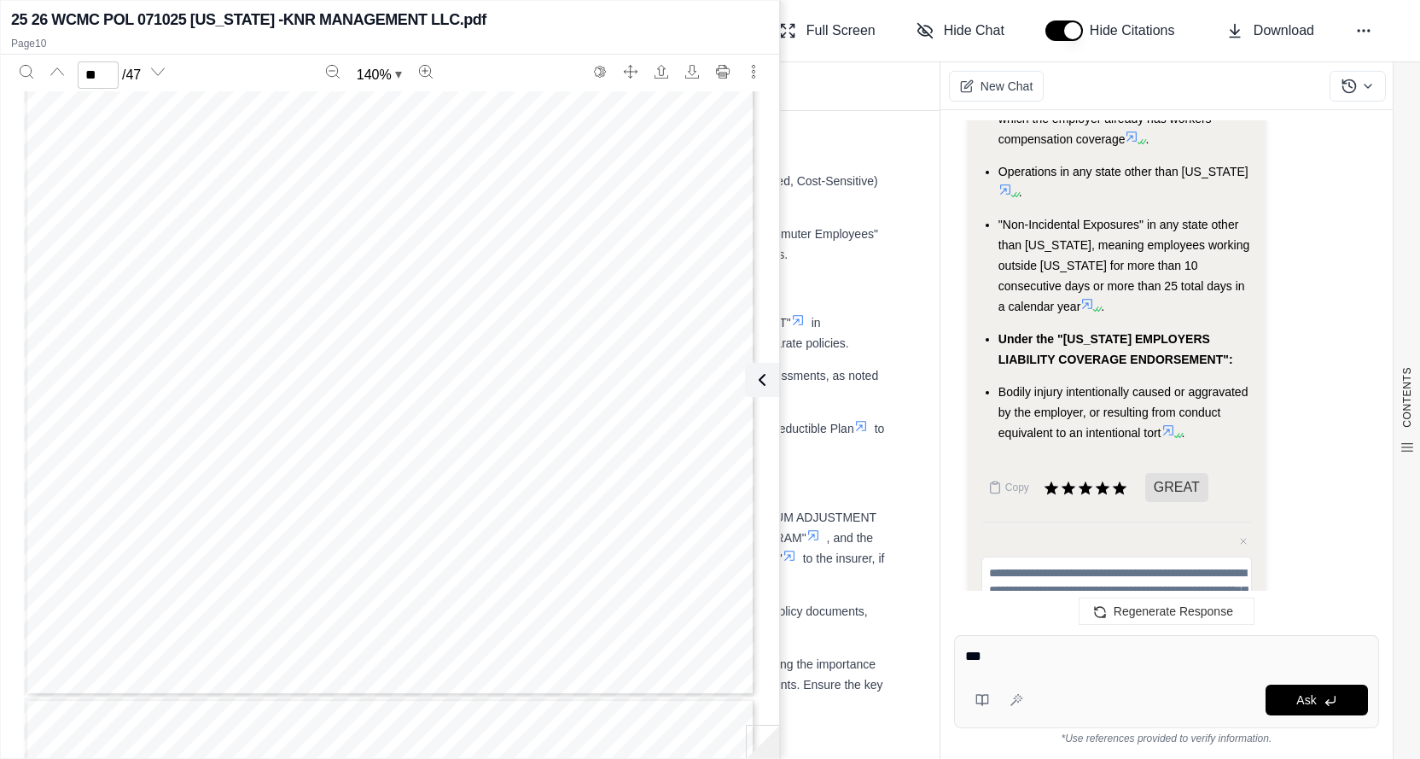
click at [938, 658] on div "Report Documents CONTENTS Table of Contents 1. Executive Summary 2. Core Covera…" at bounding box center [820, 410] width 1202 height 697
click at [1036, 662] on textarea "***" at bounding box center [1167, 656] width 404 height 20
type textarea "**********"
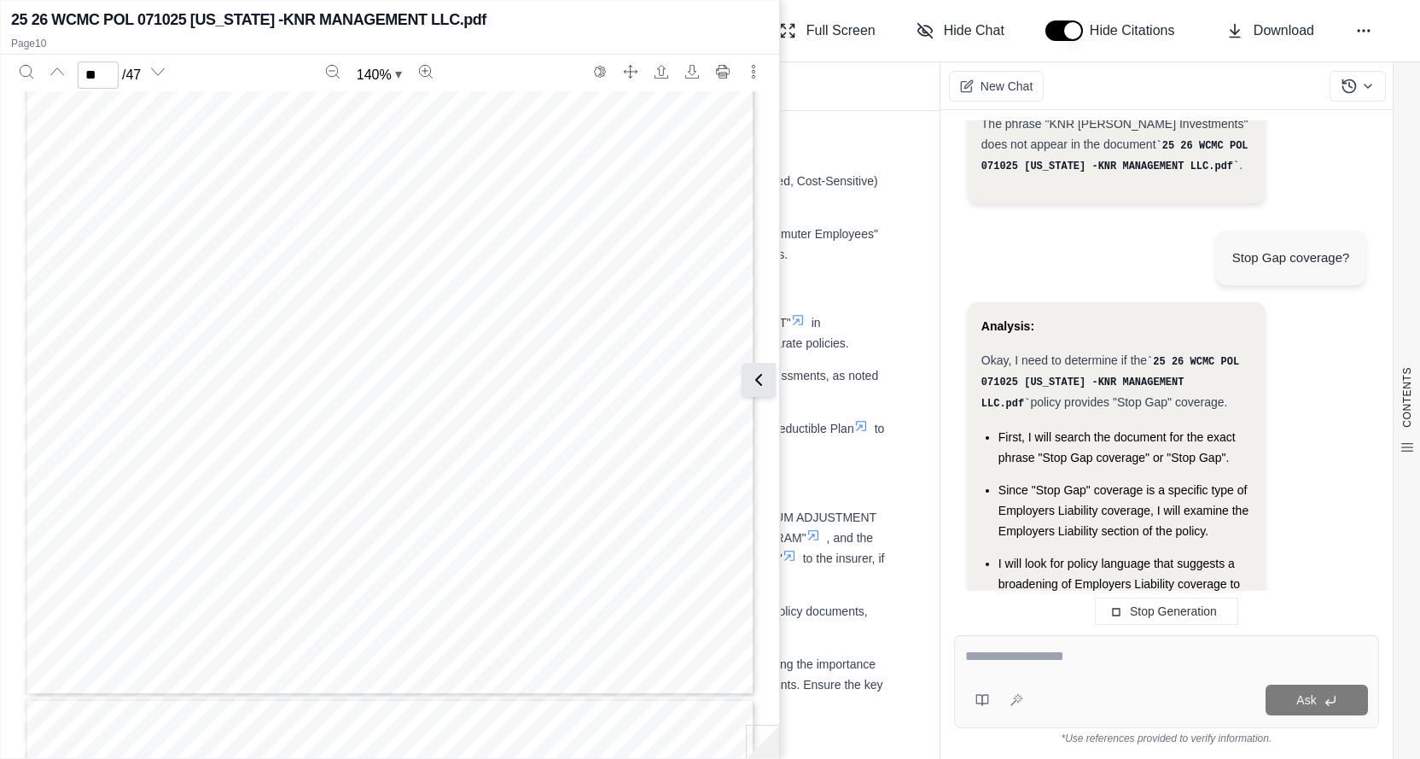
click at [758, 378] on icon at bounding box center [758, 380] width 5 height 10
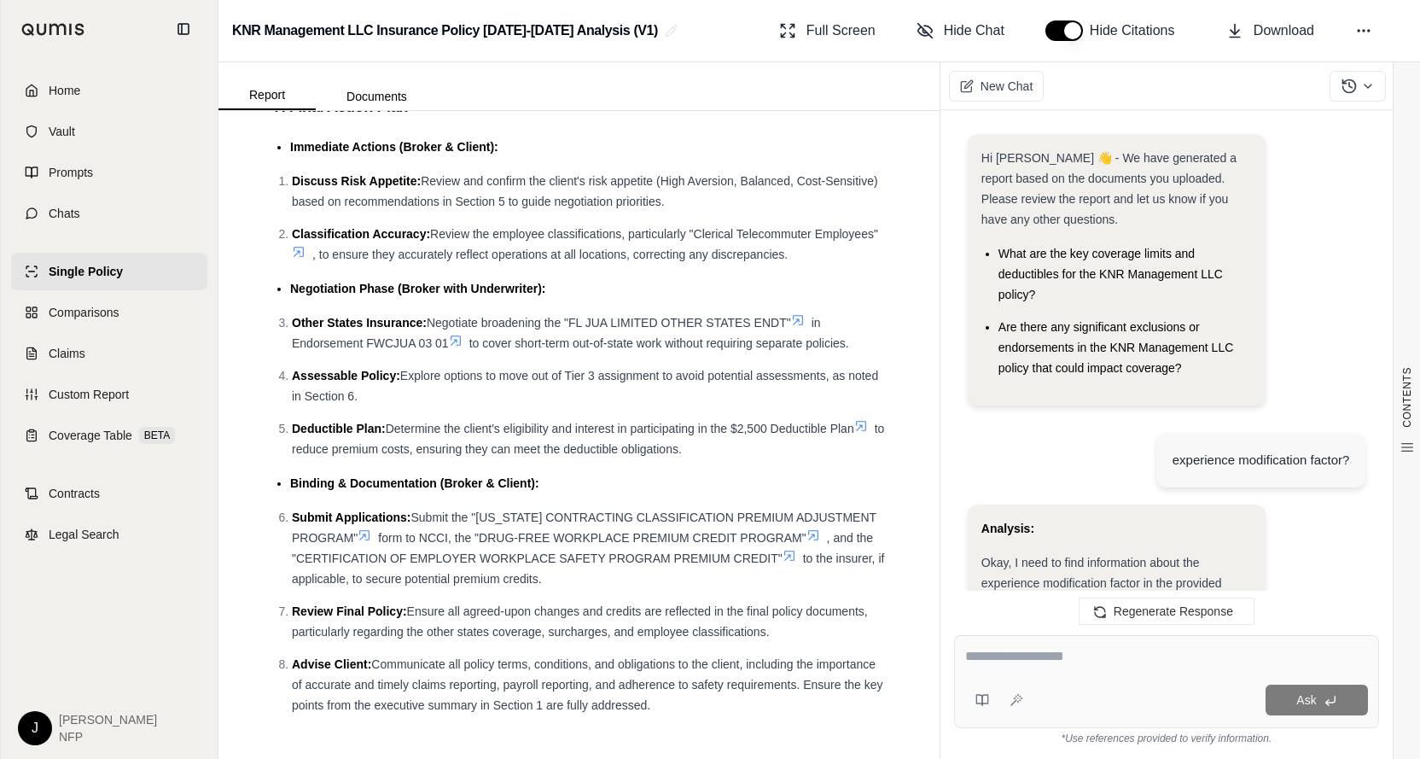
scroll to position [7170, 0]
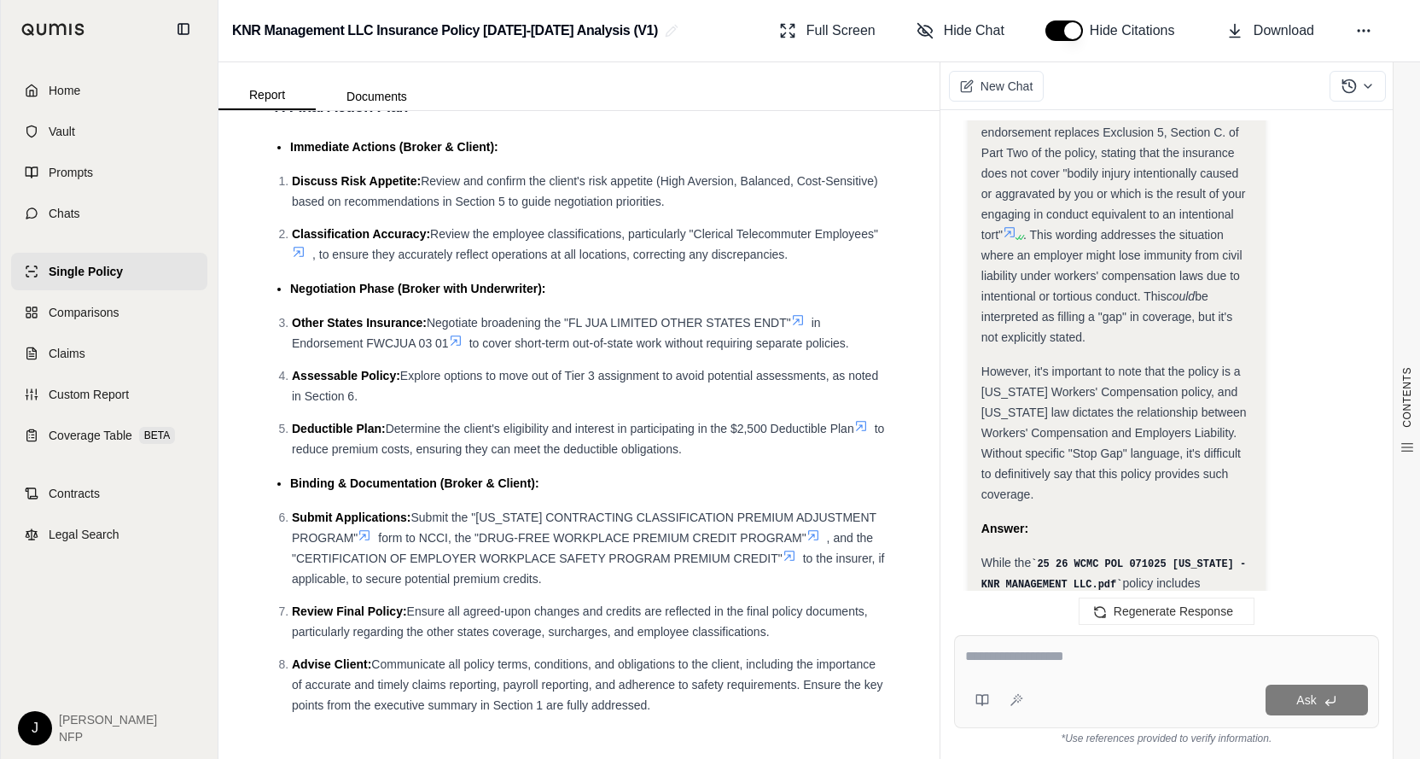
click at [1253, 363] on div "Analysis: Okay, I need to determine if the 25 26 WCMC POL 071025 [US_STATE] -KN…" at bounding box center [1117, 30] width 299 height 1594
click at [1310, 365] on div "Analysis: Okay, I need to determine if the 25 26 WCMC POL 071025 [US_STATE] -KN…" at bounding box center [1167, 37] width 398 height 1608
click at [1247, 552] on div "While the 25 26 WCMC POL 071025 [US_STATE] -KNR MANAGEMENT LLC.pdf policy inclu…" at bounding box center [1117, 644] width 271 height 185
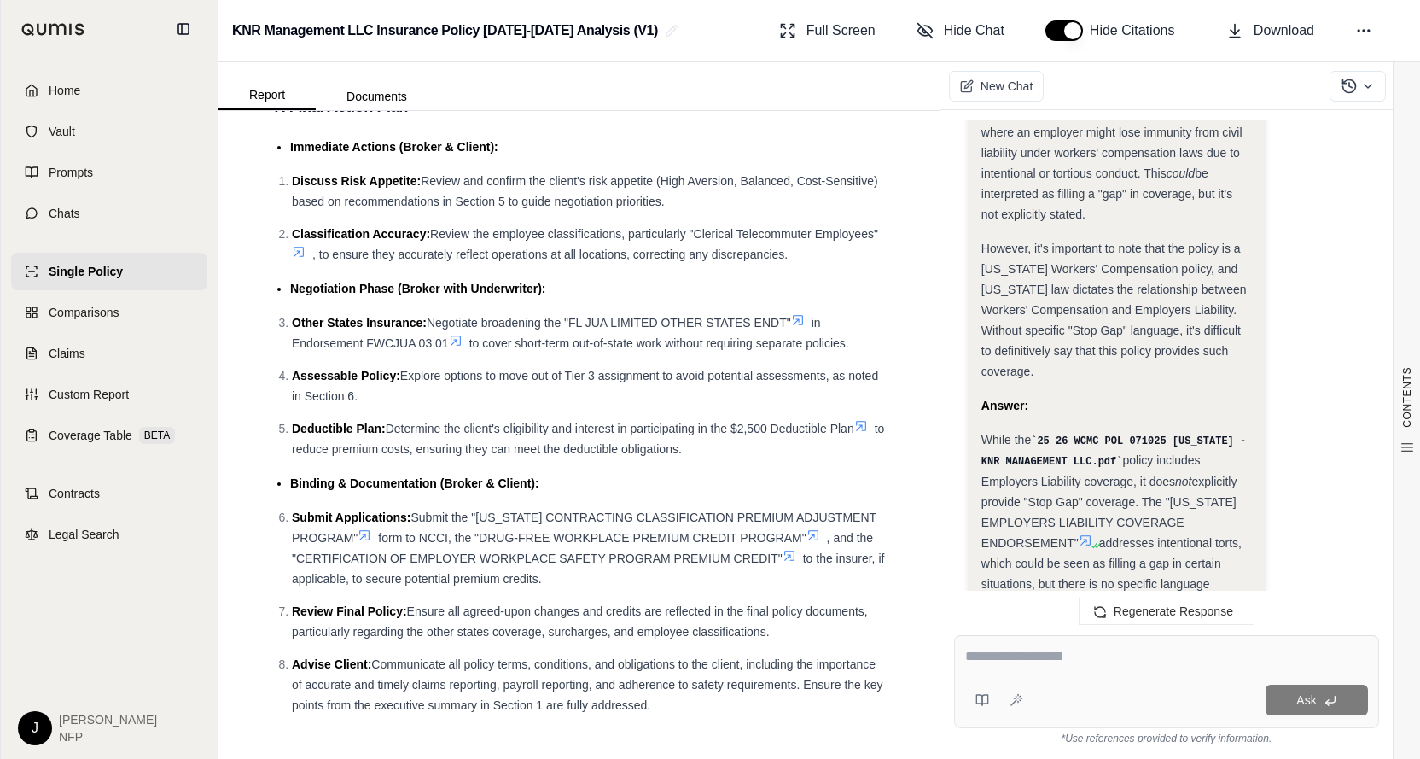
scroll to position [7295, 0]
drag, startPoint x: 1068, startPoint y: 670, endPoint x: 1102, endPoint y: 655, distance: 37.4
click at [1071, 668] on div at bounding box center [1166, 659] width 403 height 26
click at [1124, 667] on textarea at bounding box center [1166, 656] width 403 height 20
type textarea "**********"
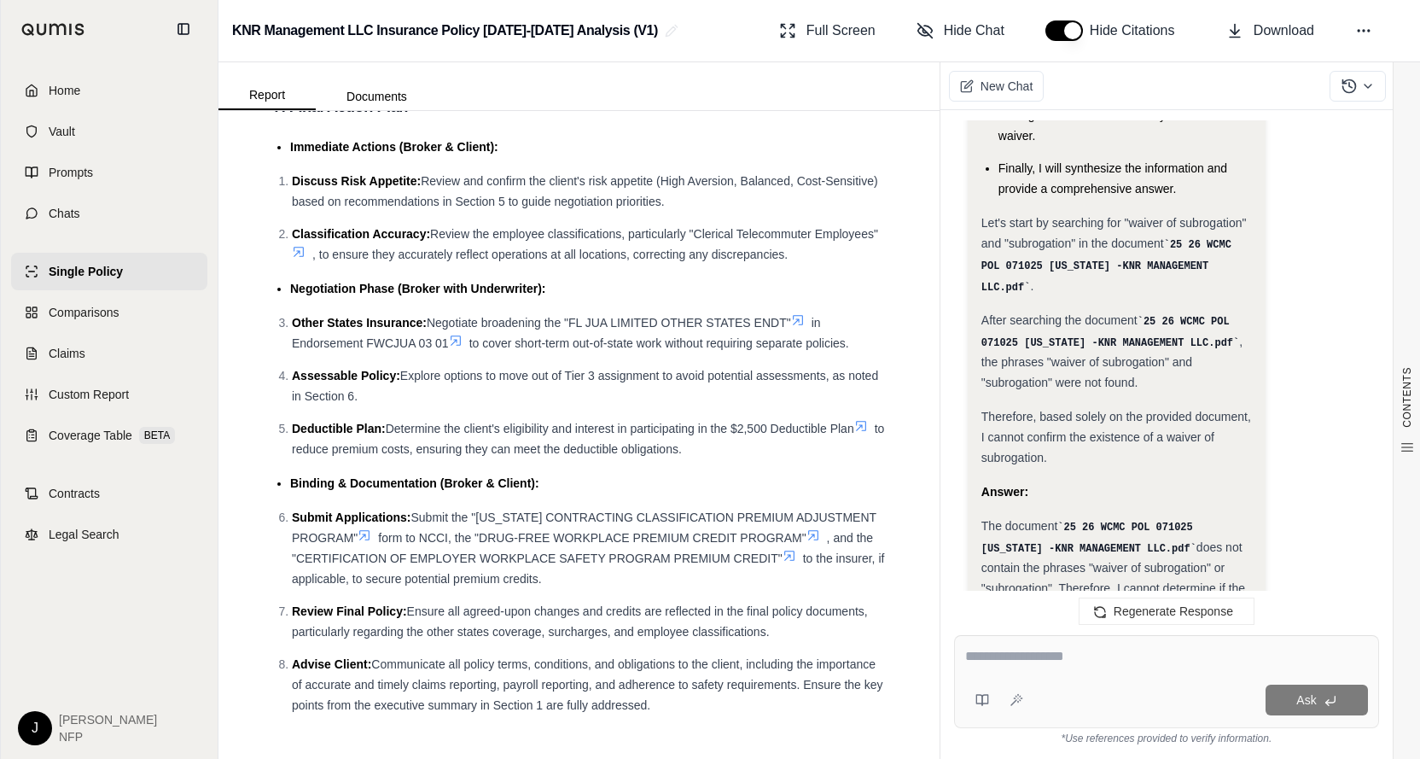
scroll to position [8228, 0]
click at [1036, 664] on textarea at bounding box center [1167, 656] width 404 height 20
type textarea "**********"
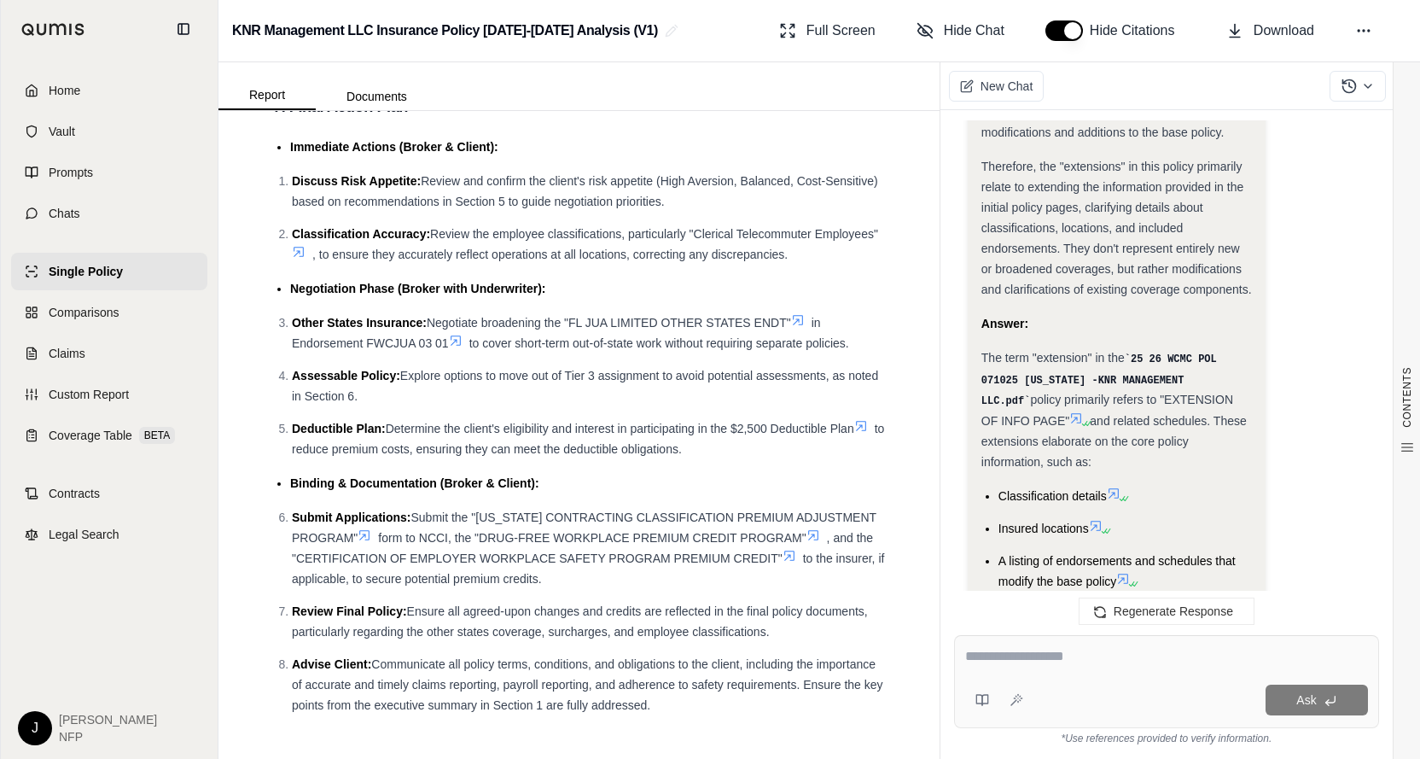
scroll to position [9814, 0]
click at [1048, 673] on div "Ask" at bounding box center [1166, 681] width 425 height 93
type textarea "**********"
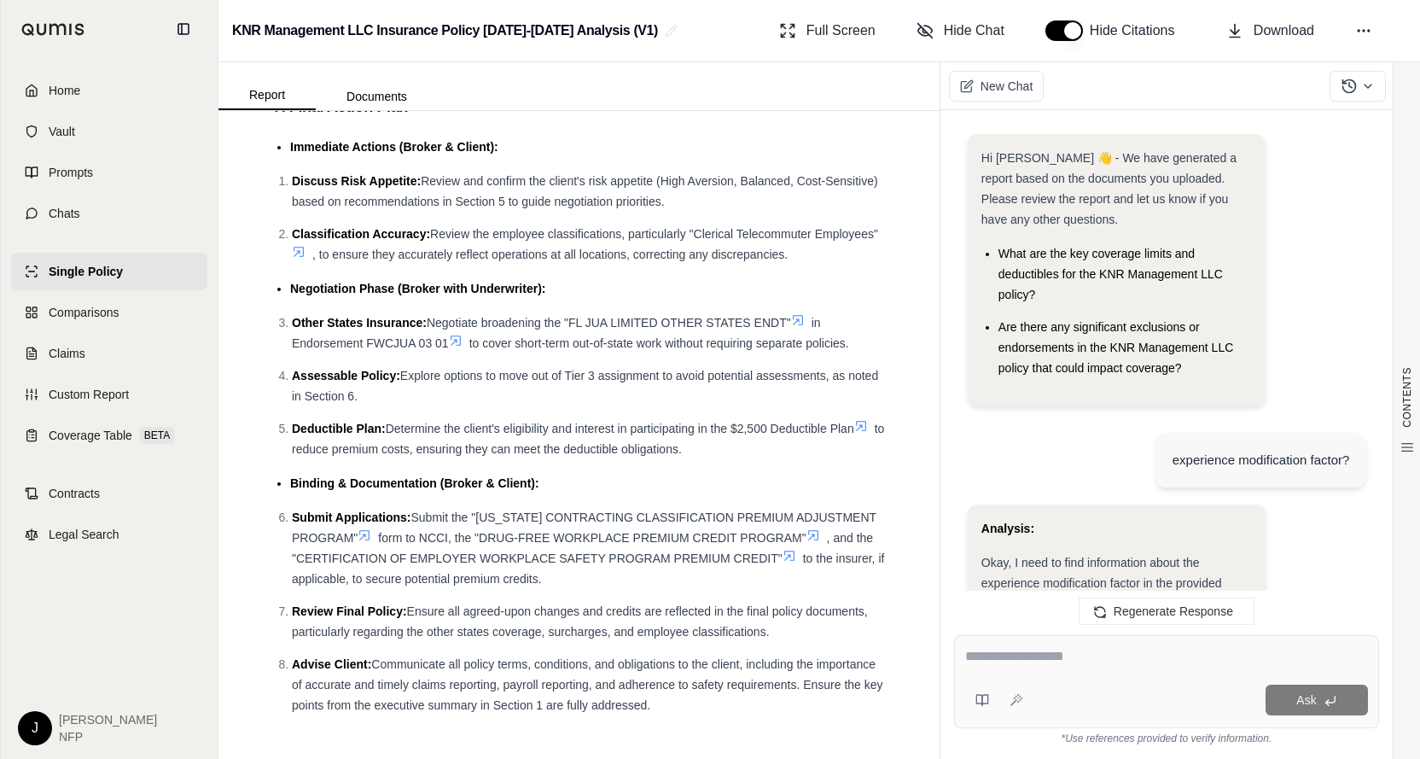
scroll to position [11317, 0]
